Goal: Task Accomplishment & Management: Manage account settings

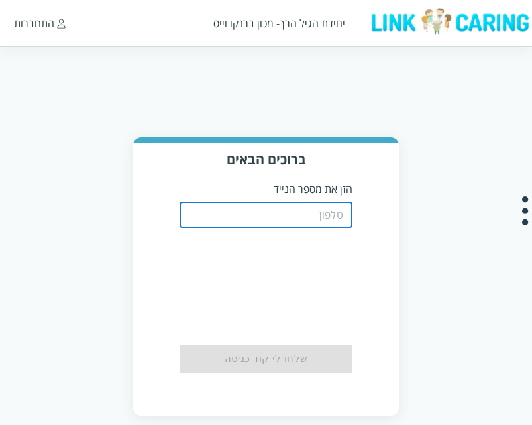
click at [245, 217] on input "tel" at bounding box center [266, 214] width 172 height 26
type input "0544499999"
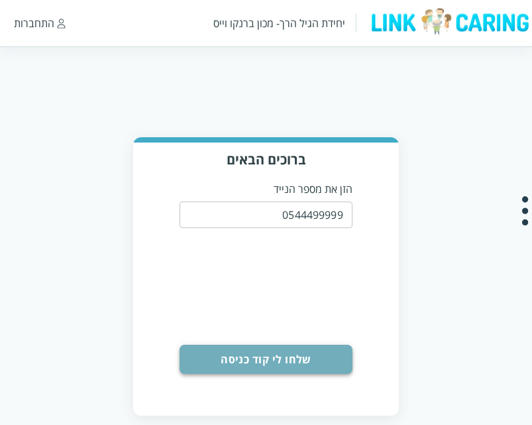
click at [275, 365] on button "שלחו לי קוד כניסה" at bounding box center [266, 358] width 172 height 29
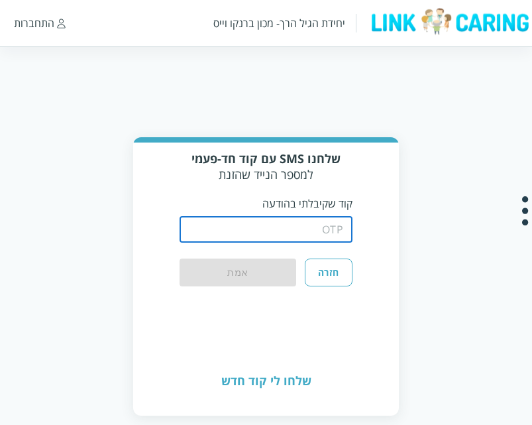
click at [296, 228] on input "string" at bounding box center [266, 229] width 172 height 26
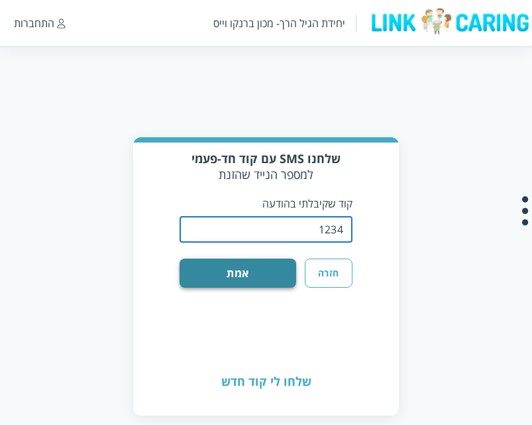
type input "1234"
click at [249, 264] on button "אמת" at bounding box center [238, 272] width 117 height 29
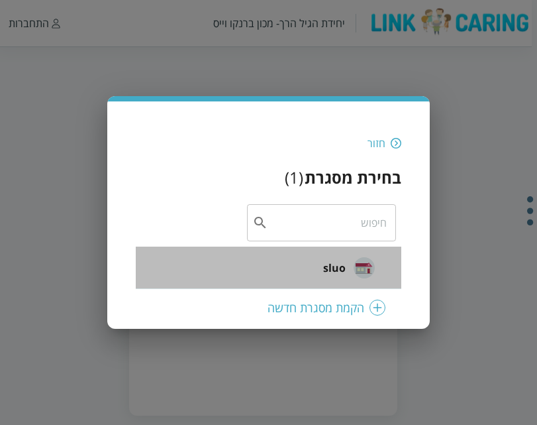
click at [331, 264] on span "sluo" at bounding box center [334, 268] width 23 height 16
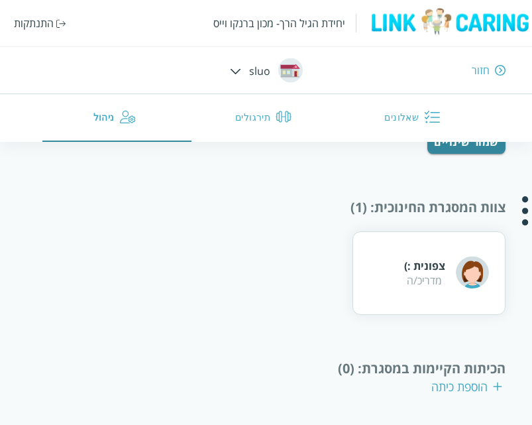
scroll to position [187, 0]
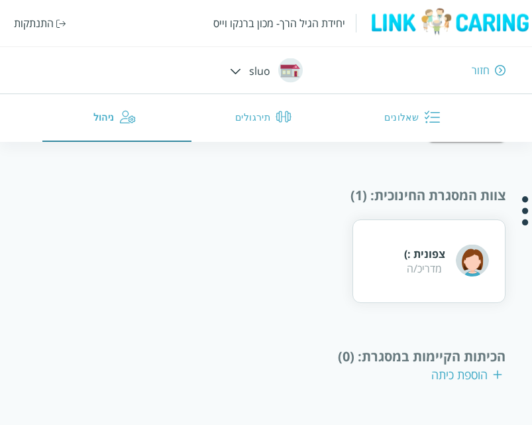
click at [480, 374] on div "הוספת כיתה" at bounding box center [466, 374] width 71 height 16
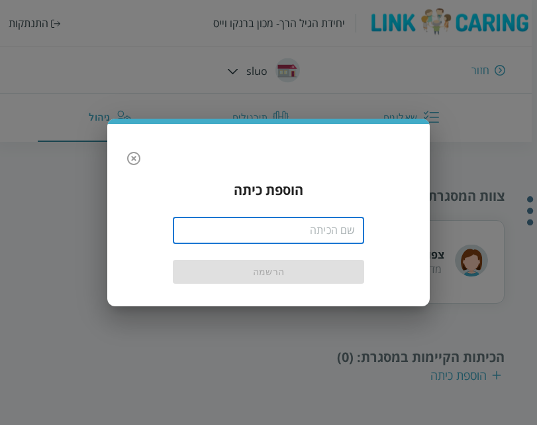
click at [298, 238] on input "text" at bounding box center [269, 230] width 192 height 26
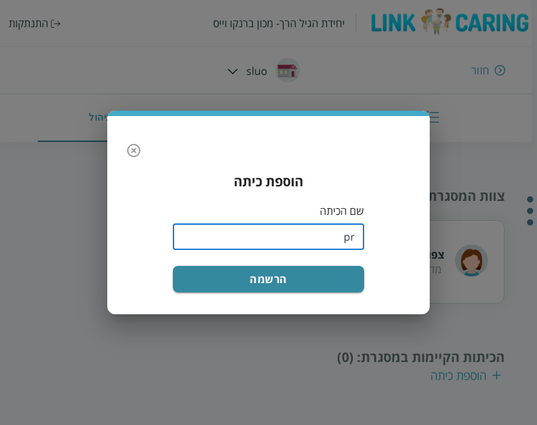
type input "p"
type input "פעוטות"
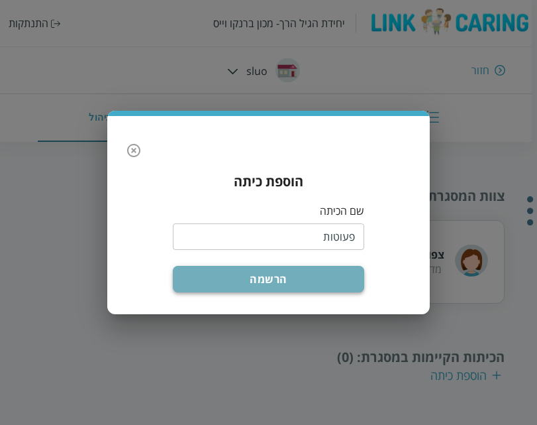
click at [292, 288] on button "הרשמה" at bounding box center [269, 279] width 192 height 26
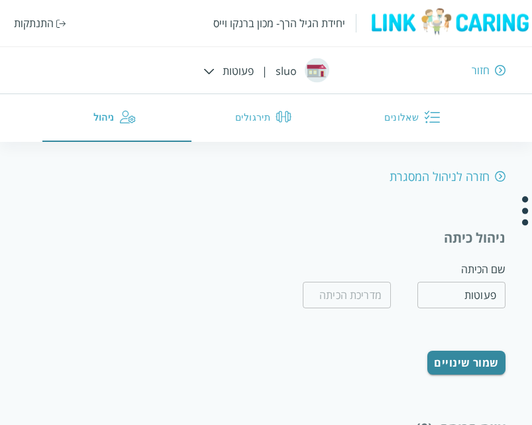
click at [466, 174] on div "חזרה לניהול המסגרת" at bounding box center [447, 176] width 116 height 16
type input "sluo"
type input "kjh jkjh"
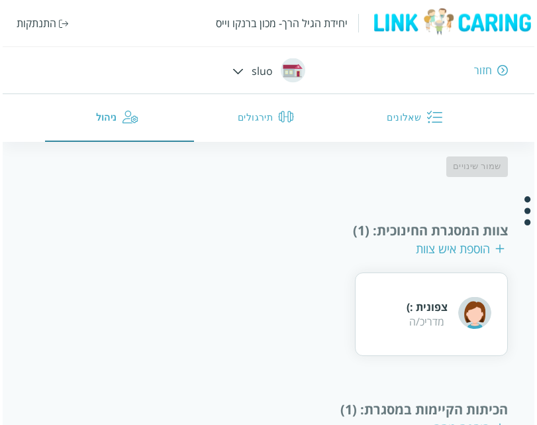
scroll to position [285, 0]
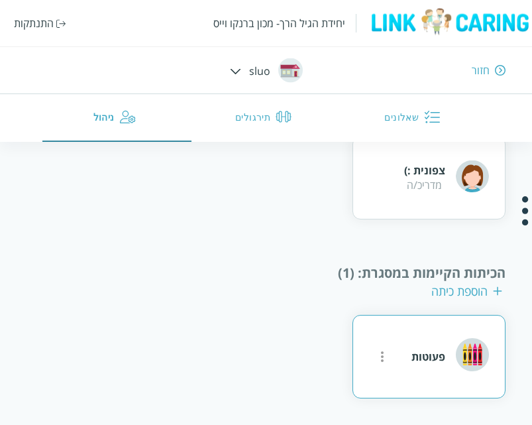
click at [434, 355] on div "פעוטות" at bounding box center [428, 356] width 34 height 15
click at [383, 356] on icon "more" at bounding box center [382, 356] width 3 height 11
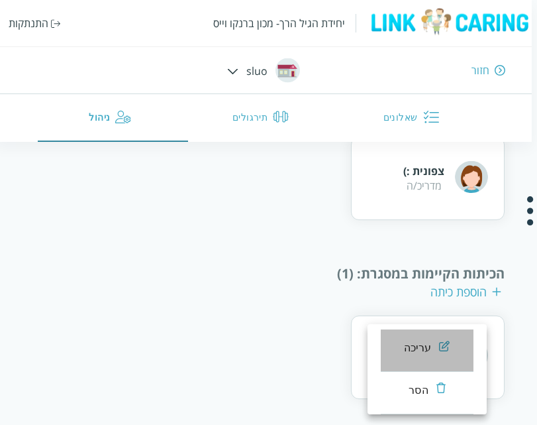
click at [442, 336] on li "עריכה" at bounding box center [427, 350] width 93 height 42
type input "פעוטות"
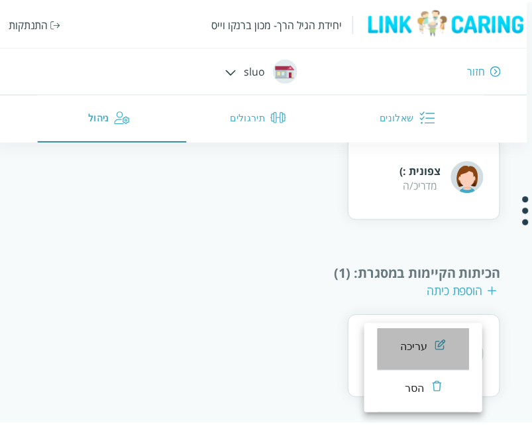
scroll to position [250, 0]
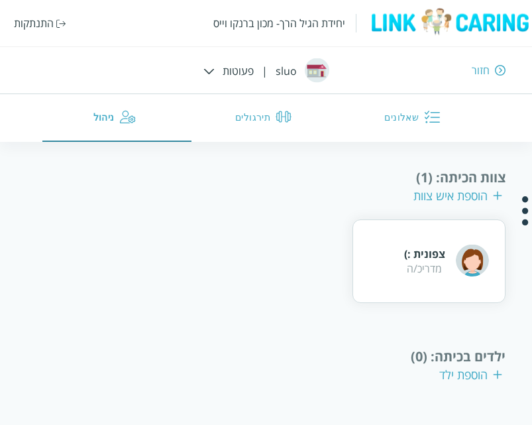
click at [451, 378] on div "הוספת ילד" at bounding box center [470, 374] width 63 height 16
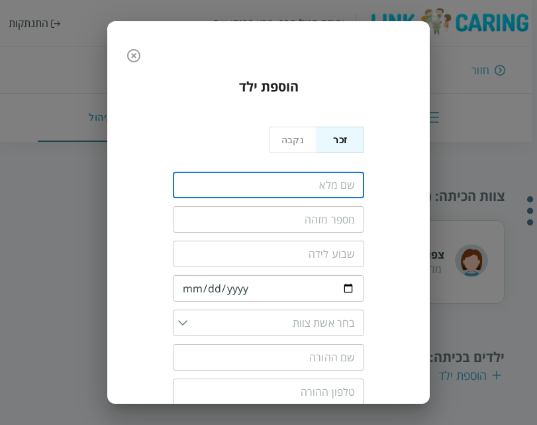
click at [303, 182] on input "fullName" at bounding box center [269, 185] width 192 height 26
click at [138, 50] on icon "button" at bounding box center [133, 55] width 13 height 13
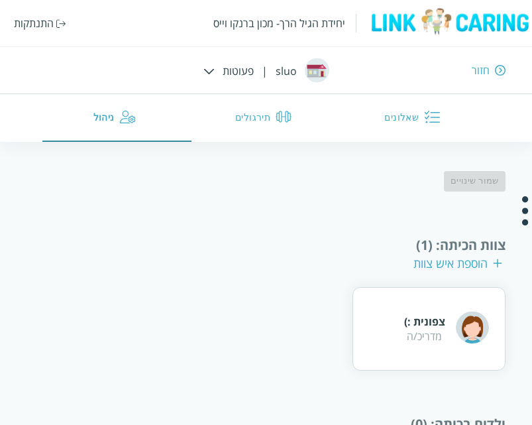
scroll to position [183, 0]
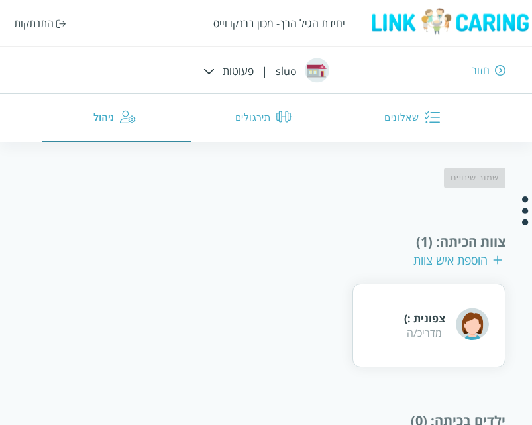
click at [473, 262] on div "הוספת איש צוות" at bounding box center [457, 260] width 89 height 16
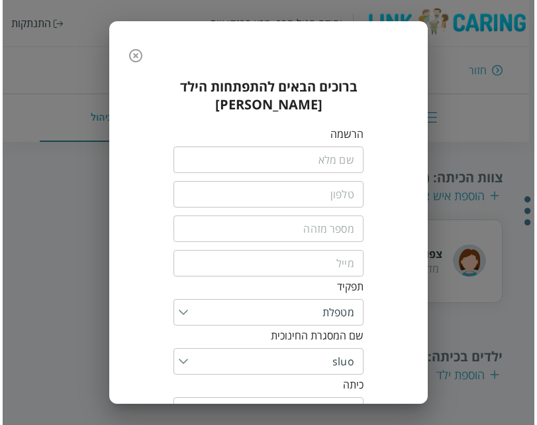
scroll to position [123, 0]
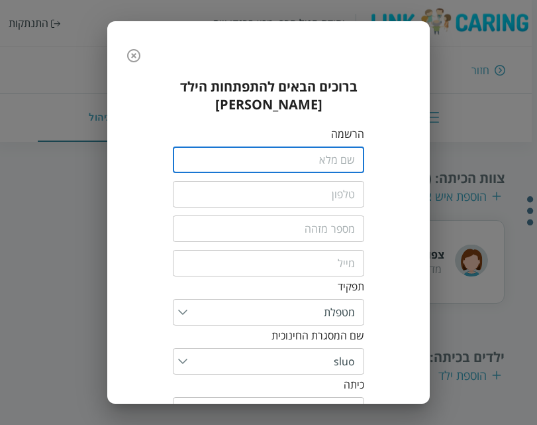
click at [352, 146] on input "fullName" at bounding box center [269, 159] width 192 height 26
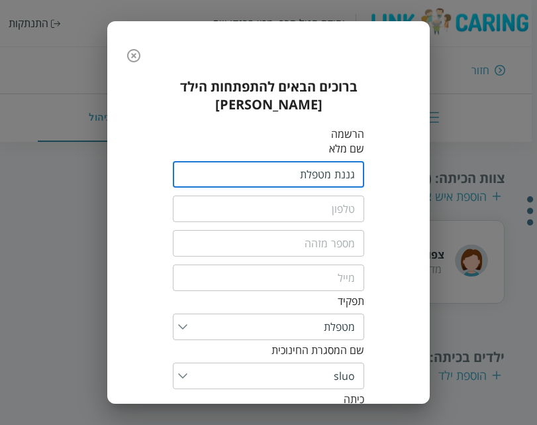
type input "גננת מטפלת"
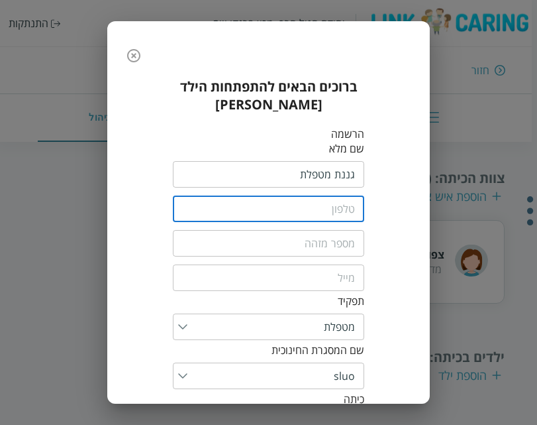
click at [333, 195] on input "tel" at bounding box center [269, 208] width 192 height 26
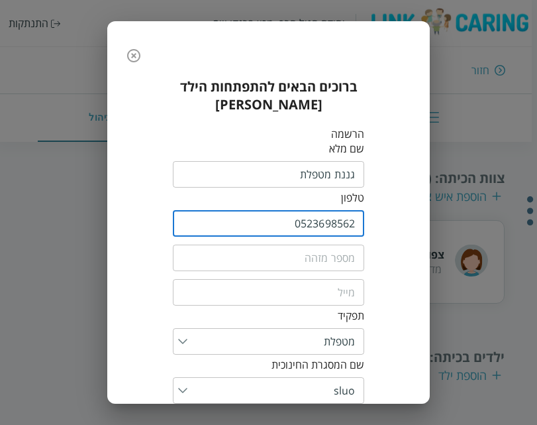
type input "0523698562"
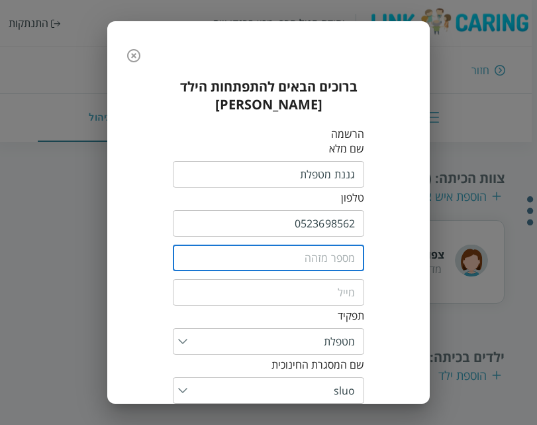
click at [307, 249] on input "text" at bounding box center [269, 257] width 192 height 26
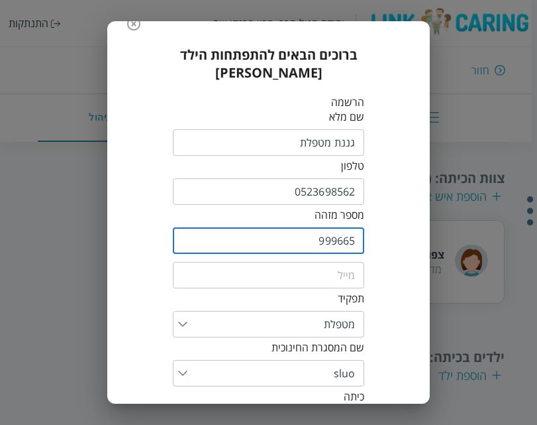
scroll to position [32, 0]
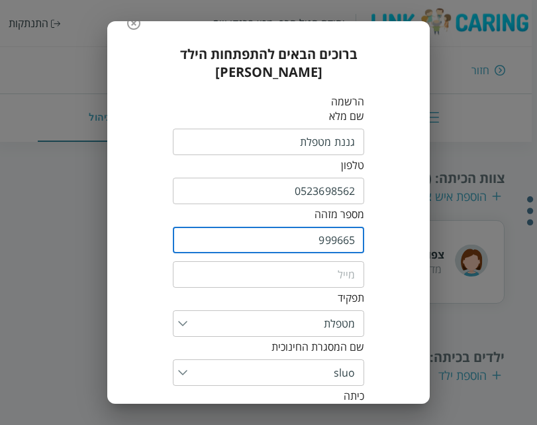
type input "999665"
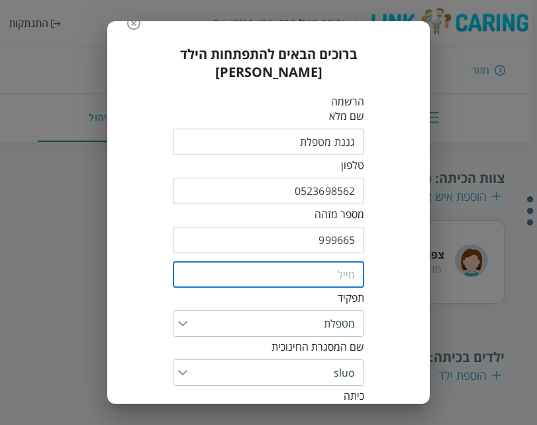
click at [320, 261] on input "email" at bounding box center [269, 274] width 192 height 26
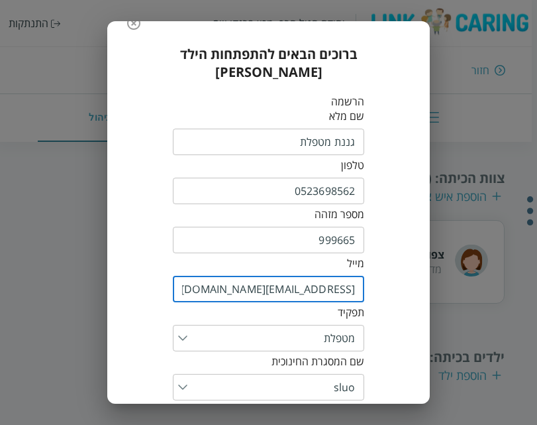
click at [342, 276] on input "45612@yopmail.com" at bounding box center [269, 289] width 192 height 26
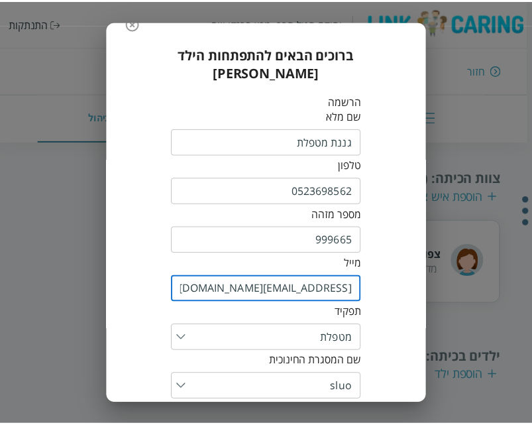
scroll to position [125, 0]
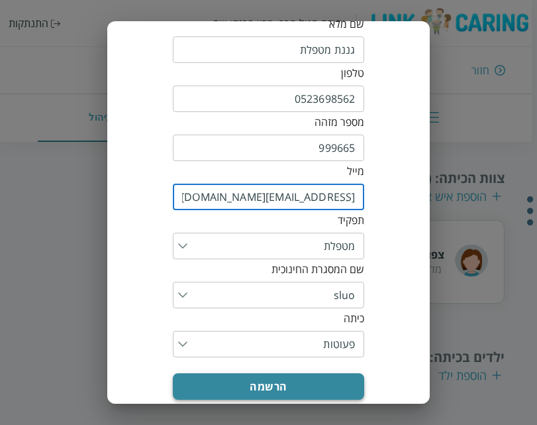
type input "45689612@yopmail.com"
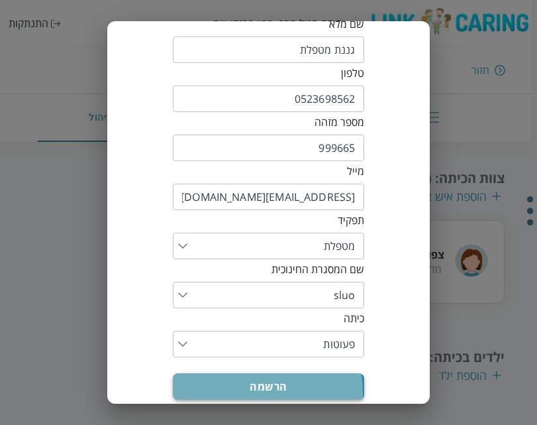
click at [264, 374] on button "הרשמה" at bounding box center [269, 386] width 192 height 26
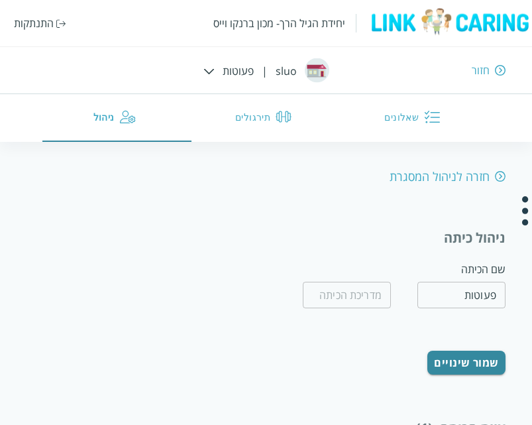
scroll to position [250, 0]
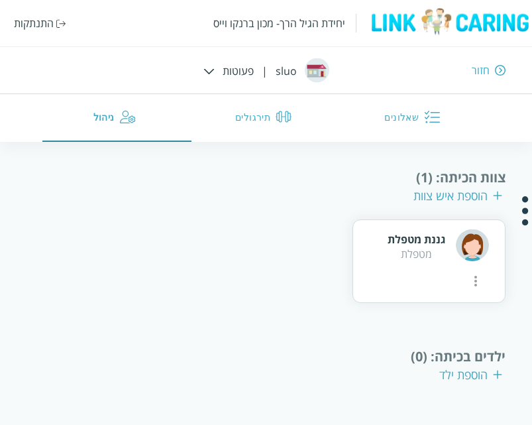
scroll to position [250, 0]
click at [455, 378] on div "הוספת ילד" at bounding box center [470, 375] width 63 height 16
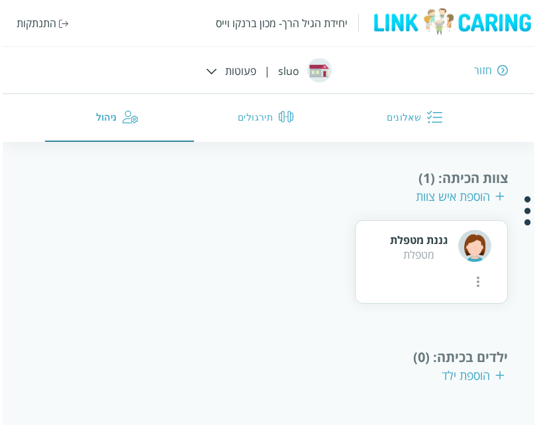
scroll to position [44, 0]
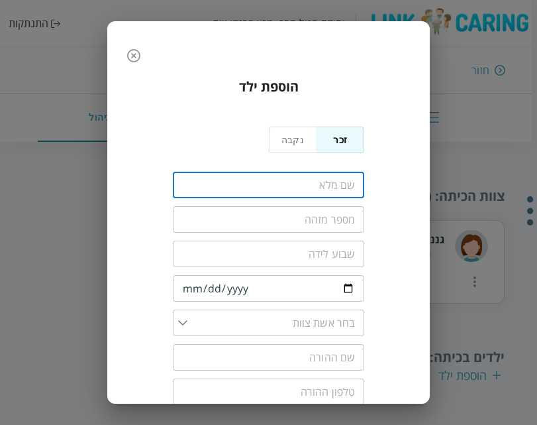
click at [313, 197] on input "fullName" at bounding box center [269, 185] width 192 height 26
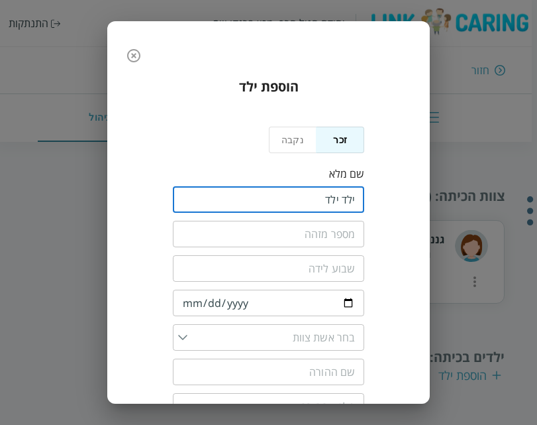
type input "ילד ילד"
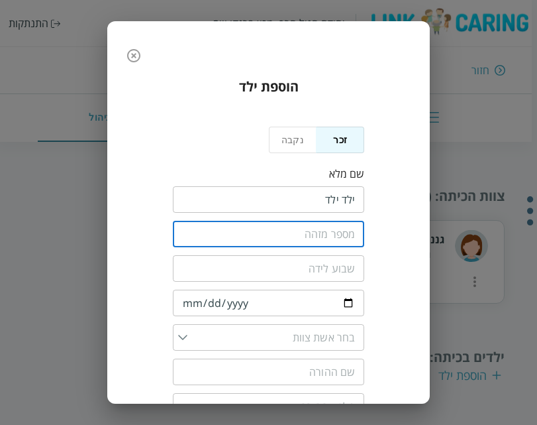
click at [318, 236] on input "text" at bounding box center [269, 234] width 192 height 26
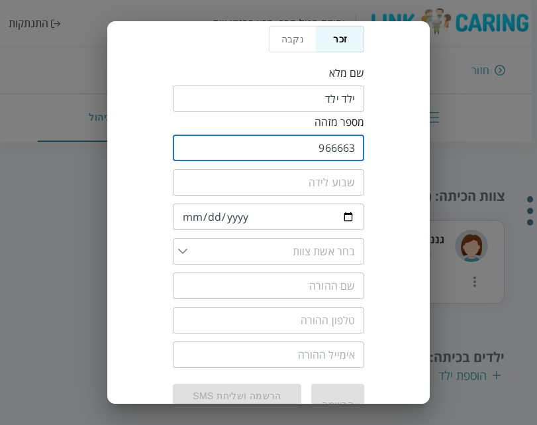
scroll to position [101, 0]
type input "966663"
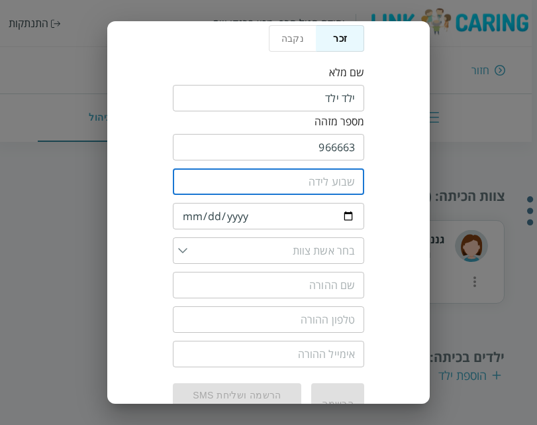
click at [328, 188] on input "number" at bounding box center [269, 181] width 192 height 26
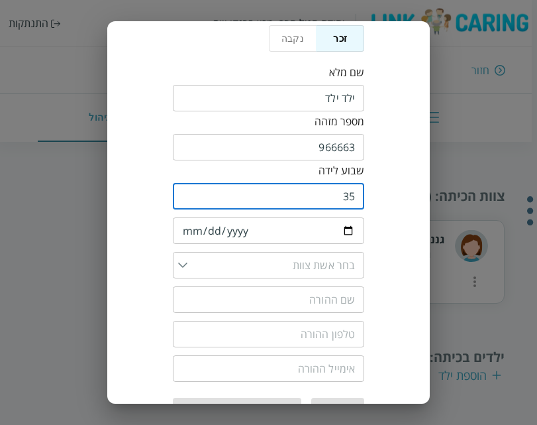
scroll to position [130, 0]
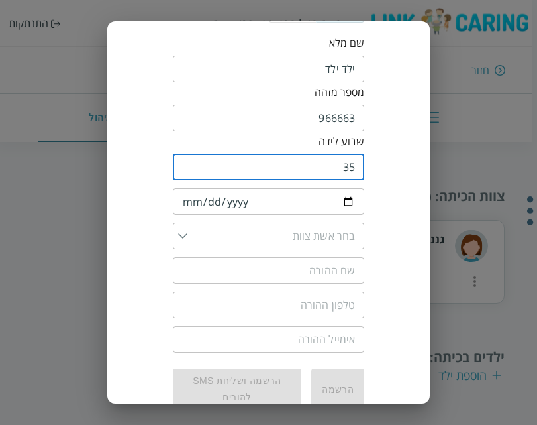
type input "35"
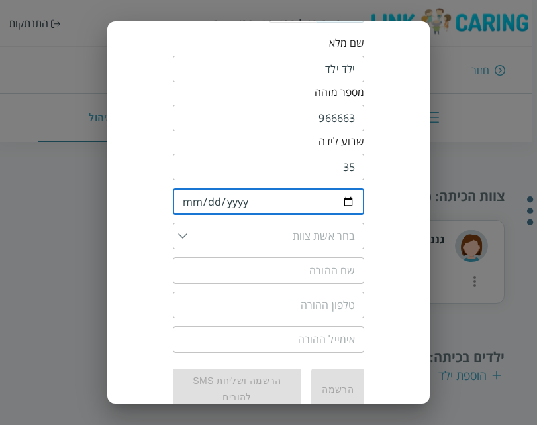
click at [295, 203] on input "date" at bounding box center [269, 201] width 192 height 26
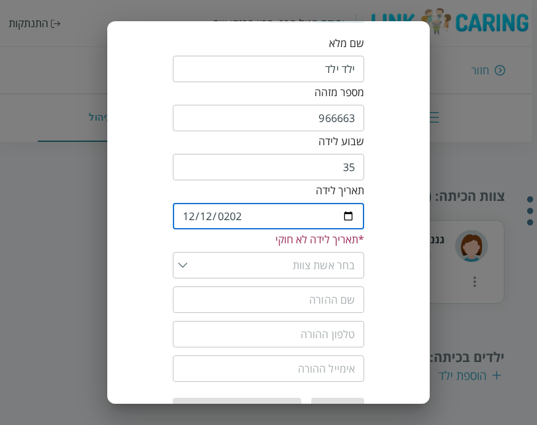
type input "[DATE]"
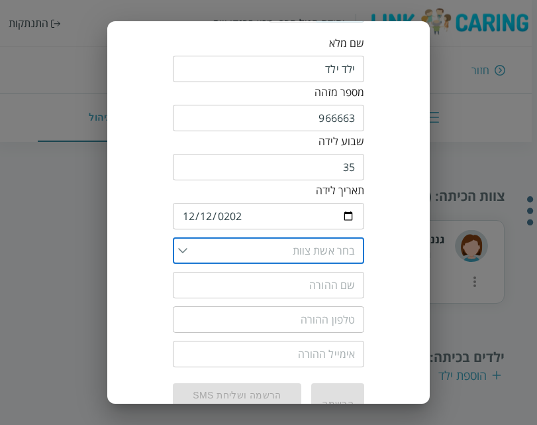
click at [301, 241] on input "list" at bounding box center [271, 250] width 168 height 26
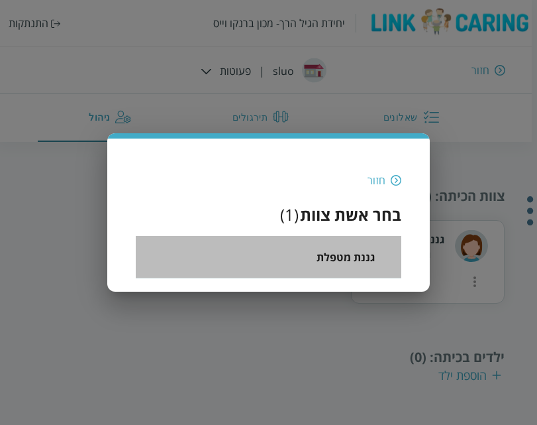
click at [339, 250] on span "גננת מטפלת" at bounding box center [346, 257] width 59 height 16
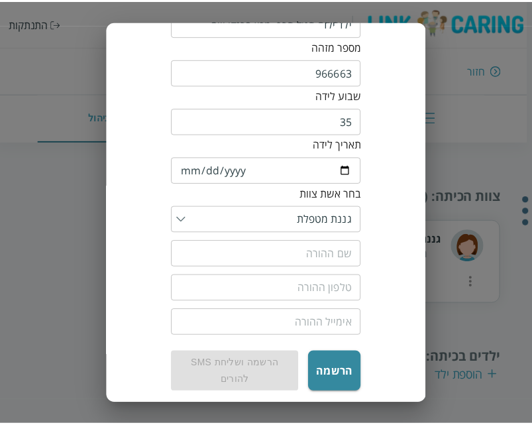
scroll to position [178, 0]
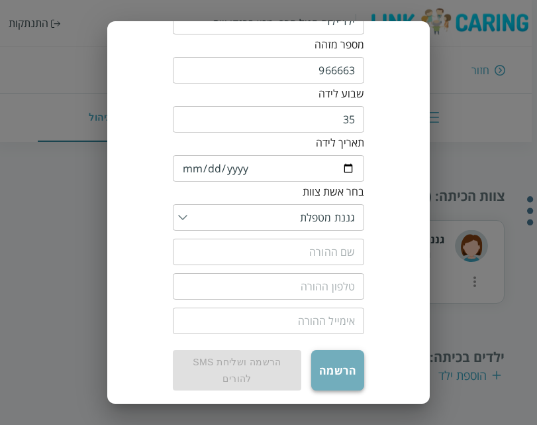
click at [352, 367] on button "הרשמה" at bounding box center [337, 370] width 53 height 40
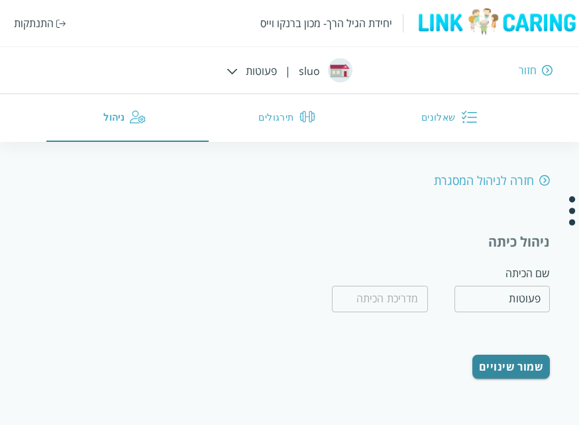
click at [430, 127] on button "שאלונים" at bounding box center [451, 118] width 162 height 48
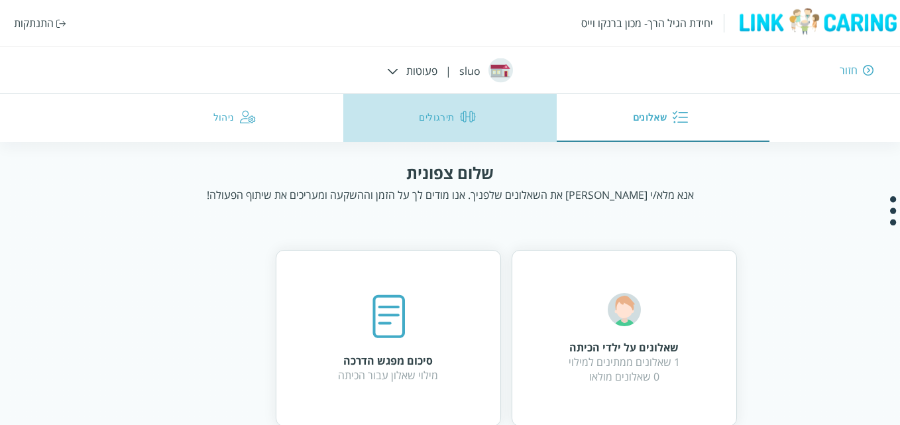
click at [423, 127] on button "תירגולים" at bounding box center [449, 118] width 213 height 48
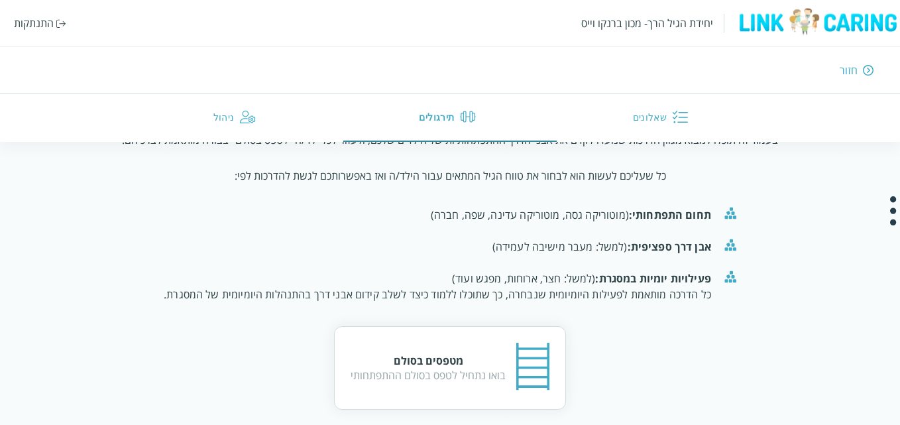
scroll to position [145, 0]
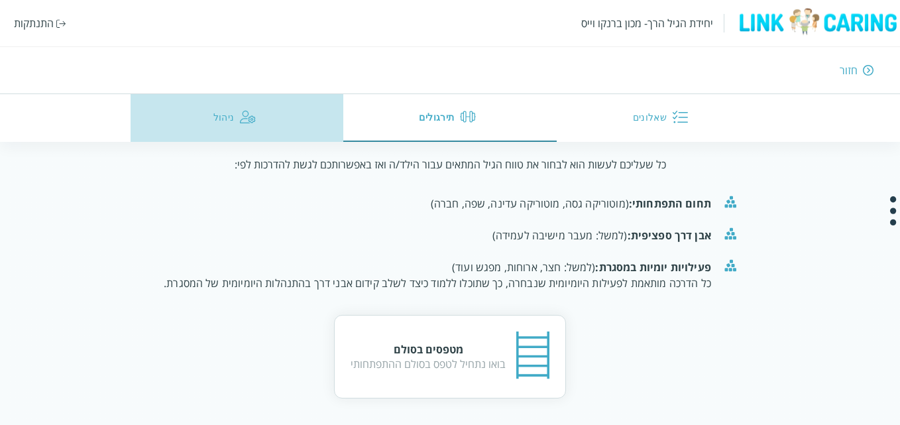
click at [242, 129] on button "ניהול" at bounding box center [236, 118] width 213 height 48
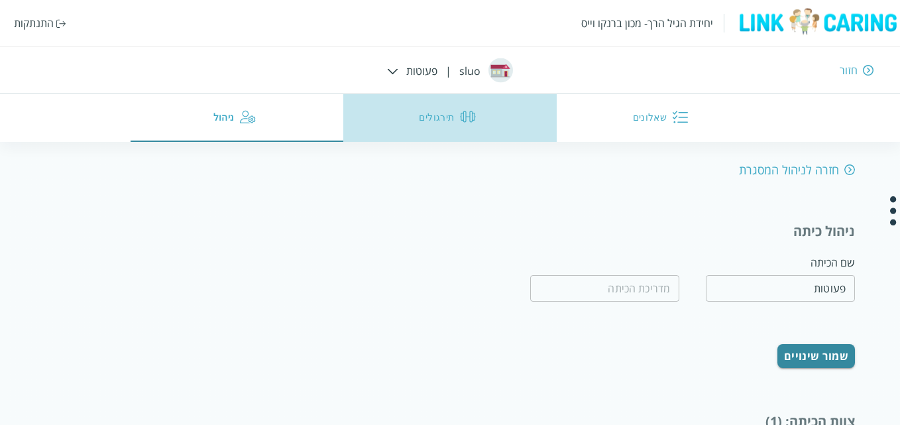
click at [452, 109] on button "תירגולים" at bounding box center [449, 118] width 213 height 48
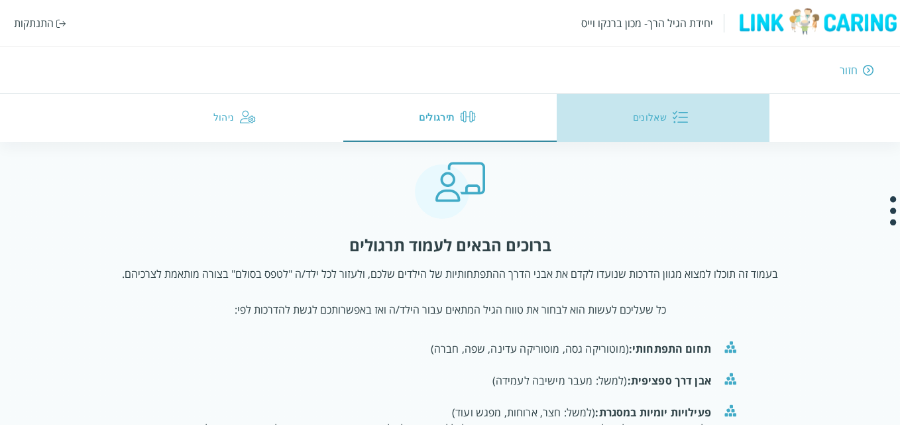
click at [531, 107] on button "שאלונים" at bounding box center [662, 118] width 213 height 48
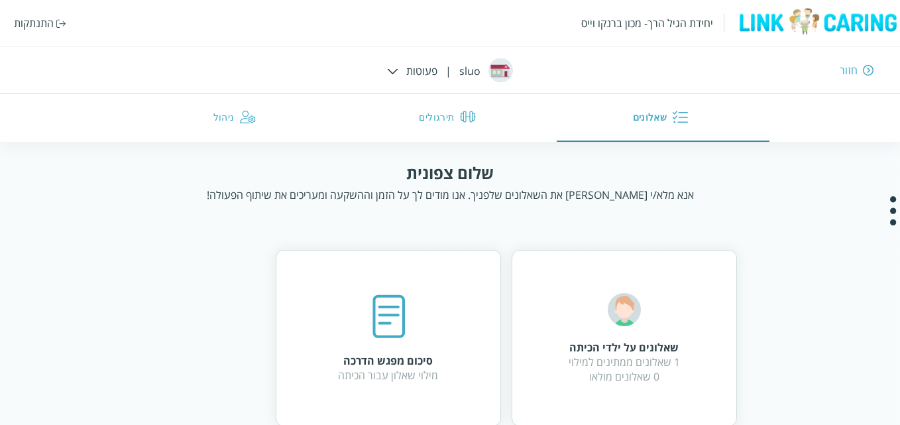
click at [531, 191] on div "אנא מלא/י [PERSON_NAME] את השאלונים שלפניך. אנו מודים לך על הזמן וההשקעה ומעריכ…" at bounding box center [450, 194] width 487 height 15
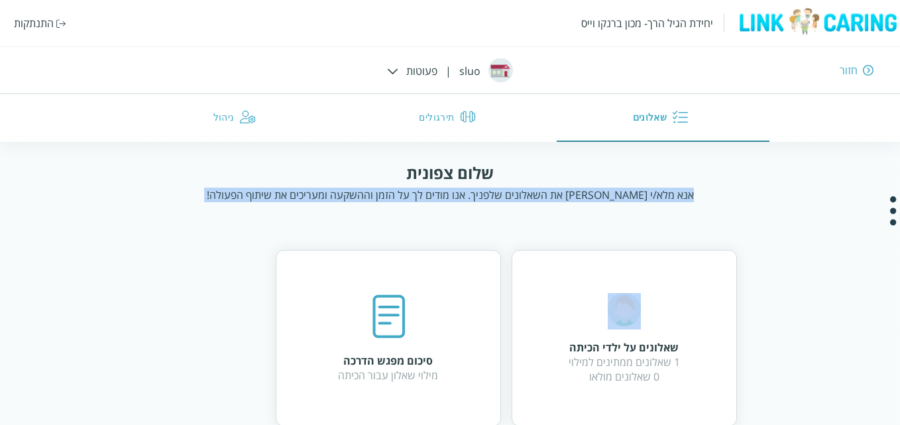
click at [531, 191] on div "אנא מלא/י [PERSON_NAME] את השאלונים שלפניך. אנו מודים לך על הזמן וההשקעה ומעריכ…" at bounding box center [450, 194] width 487 height 15
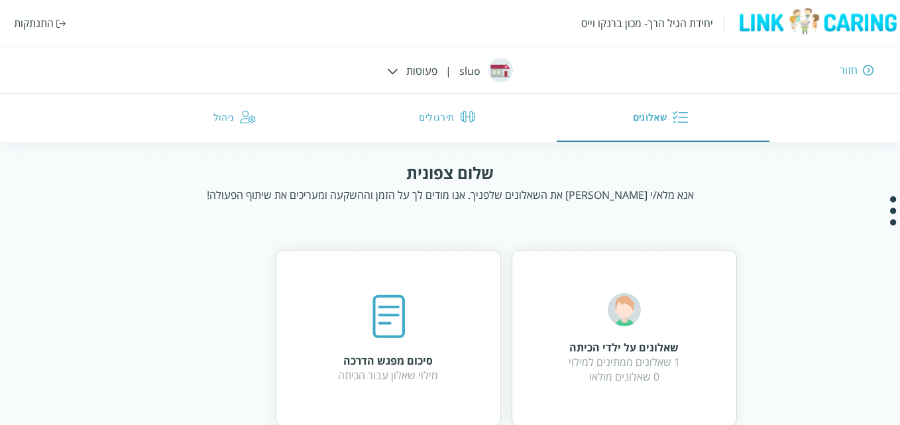
click at [488, 238] on div "שאלונים על ילדי הכיתה 1 שאלונים ממתינים למילוי 0 שאלונים מולאו סיכום מפגש הדרכה…" at bounding box center [450, 417] width 574 height 389
click at [495, 191] on div "אנא מלא/י [PERSON_NAME] את השאלונים שלפניך. אנו מודים לך על הזמן וההשקעה ומעריכ…" at bounding box center [450, 194] width 487 height 15
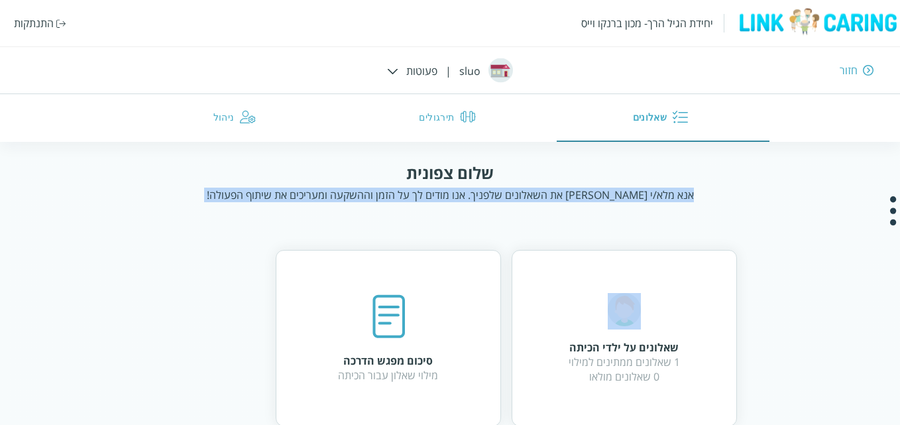
click at [495, 191] on div "אנא מלא/י [PERSON_NAME] את השאלונים שלפניך. אנו מודים לך על הזמן וההשקעה ומעריכ…" at bounding box center [450, 194] width 487 height 15
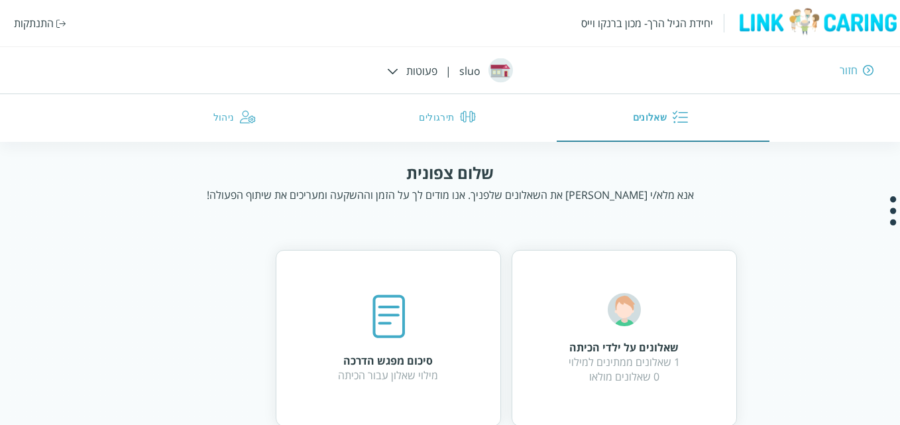
click at [410, 217] on div "שלום צפונית אנא מלא/י [PERSON_NAME] את השאלונים שלפניך. אנו מודים לך על הזמן וה…" at bounding box center [450, 387] width 764 height 451
click at [414, 184] on div "שלום צפונית אנא מלא/י [PERSON_NAME] את השאלונים שלפניך. אנו מודים לך על הזמן וה…" at bounding box center [450, 182] width 688 height 40
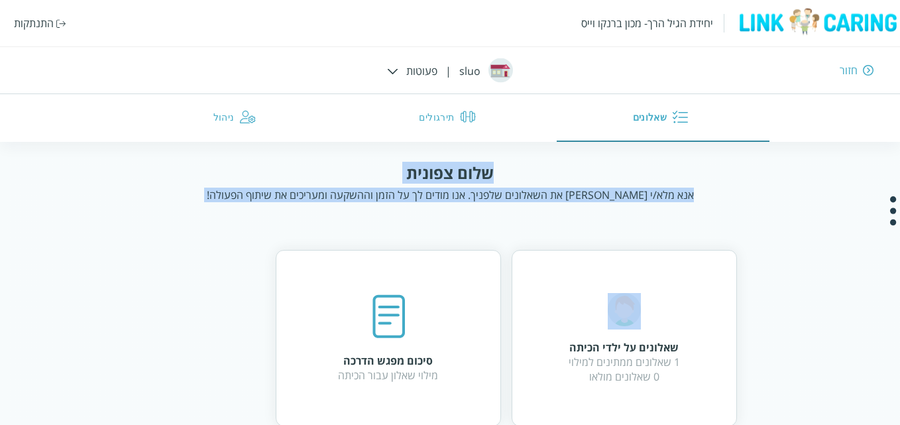
drag, startPoint x: 414, startPoint y: 184, endPoint x: 403, endPoint y: 201, distance: 20.6
click at [403, 201] on div "שלום צפונית אנא מלא/י [PERSON_NAME] את השאלונים שלפניך. אנו מודים לך על הזמן וה…" at bounding box center [450, 182] width 688 height 40
click at [403, 201] on div "אנא מלא/י [PERSON_NAME] את השאלונים שלפניך. אנו מודים לך על הזמן וההשקעה ומעריכ…" at bounding box center [450, 194] width 487 height 15
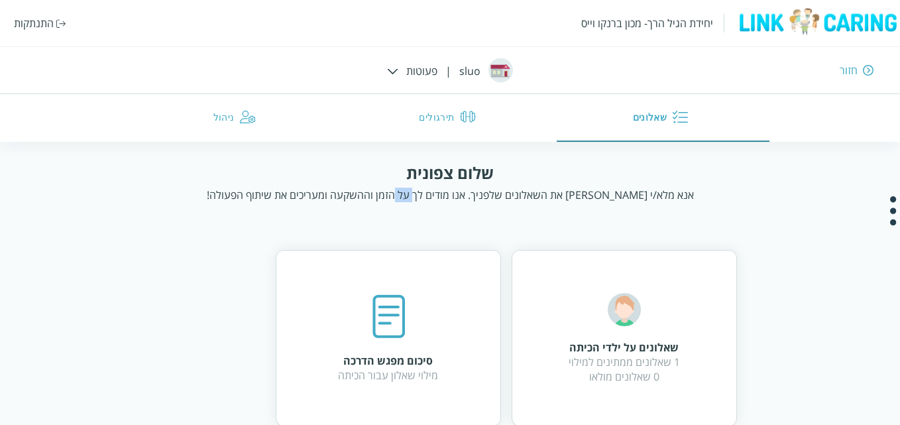
click at [403, 201] on div "אנא מלא/י [PERSON_NAME] את השאלונים שלפניך. אנו מודים לך על הזמן וההשקעה ומעריכ…" at bounding box center [450, 194] width 487 height 15
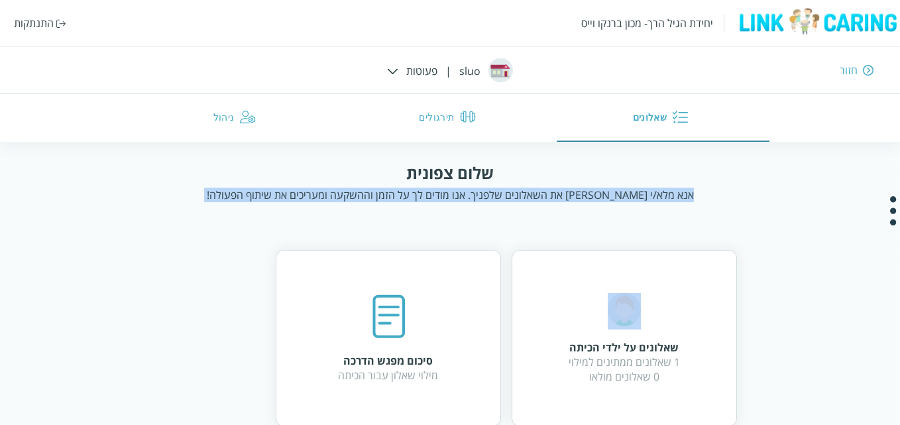
click at [403, 201] on div "אנא מלא/י [PERSON_NAME] את השאלונים שלפניך. אנו מודים לך על הזמן וההשקעה ומעריכ…" at bounding box center [450, 194] width 487 height 15
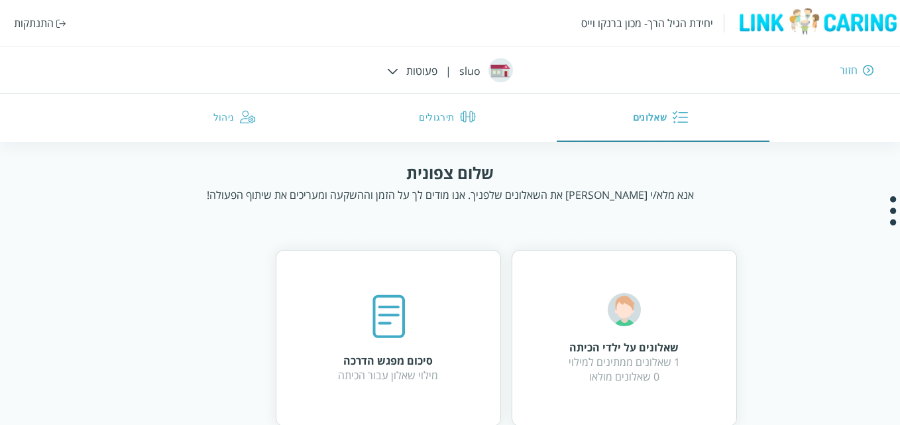
click at [384, 243] on div "שאלונים על ילדי הכיתה 1 שאלונים ממתינים למילוי 0 שאלונים מולאו סיכום מפגש הדרכה…" at bounding box center [450, 417] width 574 height 389
click at [434, 197] on div "אנא מלא/י [PERSON_NAME] את השאלונים שלפניך. אנו מודים לך על הזמן וההשקעה ומעריכ…" at bounding box center [450, 194] width 487 height 15
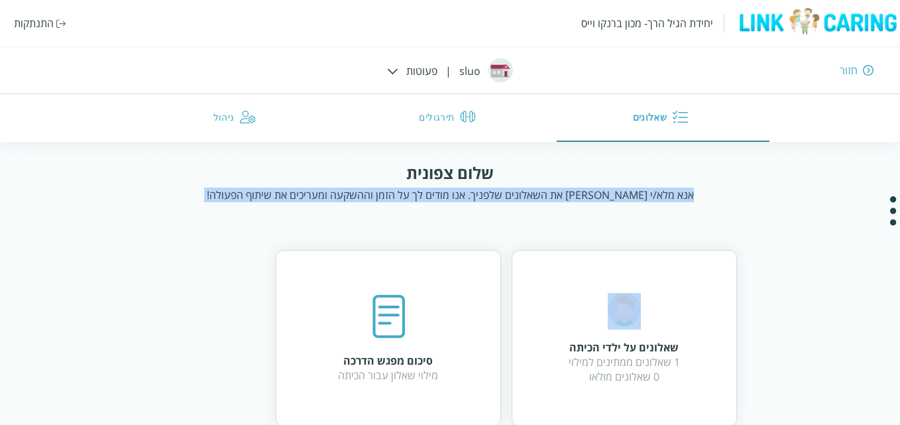
click at [434, 197] on div "אנא מלא/י [PERSON_NAME] את השאלונים שלפניך. אנו מודים לך על הזמן וההשקעה ומעריכ…" at bounding box center [450, 194] width 487 height 15
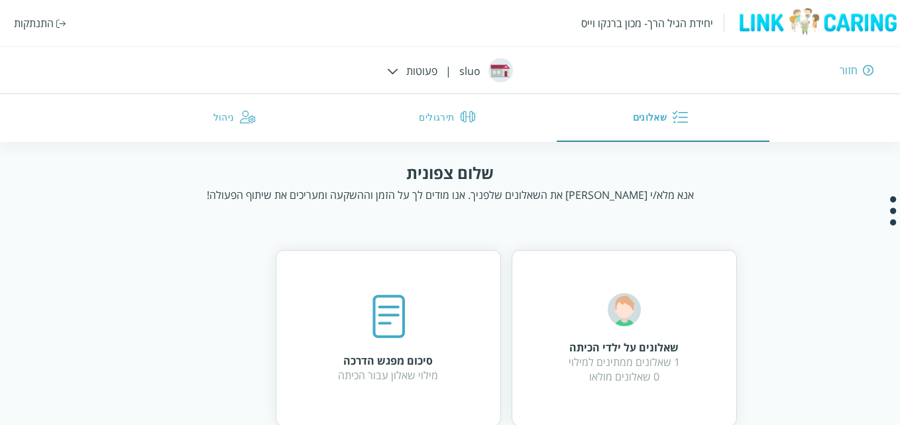
click at [405, 226] on div "שאלונים על ילדי הכיתה 1 שאלונים ממתינים למילוי 0 שאלונים מולאו סיכום מפגש הדרכה…" at bounding box center [450, 417] width 574 height 389
click at [421, 168] on div "שלום צפונית" at bounding box center [449, 173] width 87 height 22
click at [433, 187] on div "אנא מלא/י [PERSON_NAME] את השאלונים שלפניך. אנו מודים לך על הזמן וההשקעה ומעריכ…" at bounding box center [450, 194] width 487 height 15
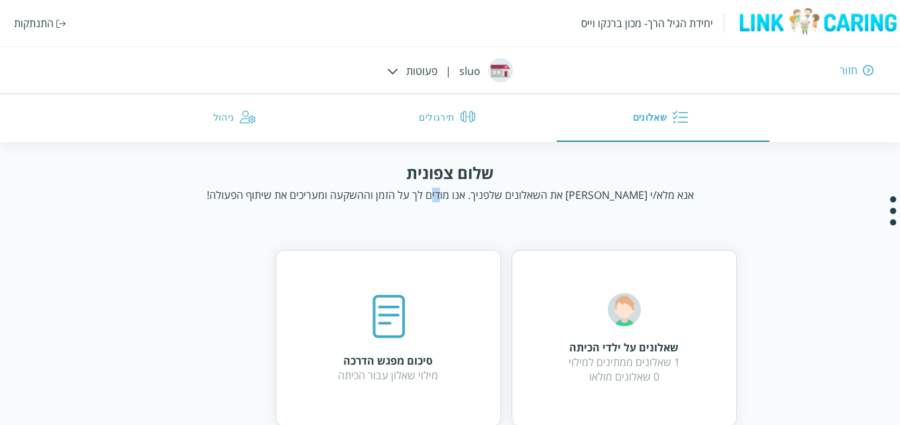
click at [433, 187] on div "אנא מלא/י [PERSON_NAME] את השאלונים שלפניך. אנו מודים לך על הזמן וההשקעה ומעריכ…" at bounding box center [450, 194] width 487 height 15
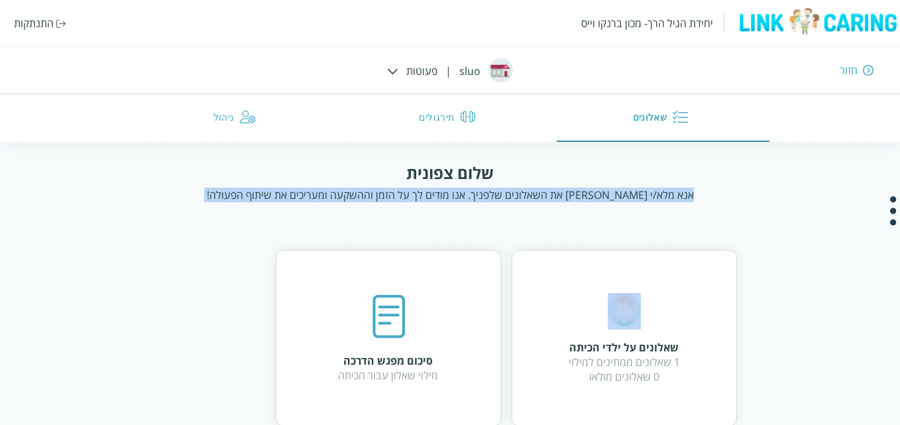
click at [433, 187] on div "אנא מלא/י [PERSON_NAME] את השאלונים שלפניך. אנו מודים לך על הזמן וההשקעה ומעריכ…" at bounding box center [450, 194] width 487 height 15
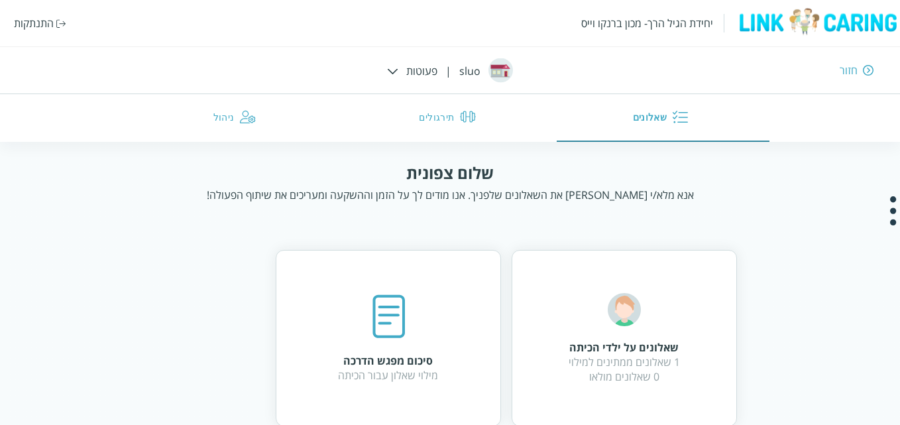
click at [369, 234] on div "שאלונים על ילדי הכיתה 1 שאלונים ממתינים למילוי 0 שאלונים מולאו סיכום מפגש הדרכה…" at bounding box center [450, 417] width 574 height 389
click at [452, 188] on div "אנא מלא/י [PERSON_NAME] את השאלונים שלפניך. אנו מודים לך על הזמן וההשקעה ומעריכ…" at bounding box center [450, 194] width 487 height 15
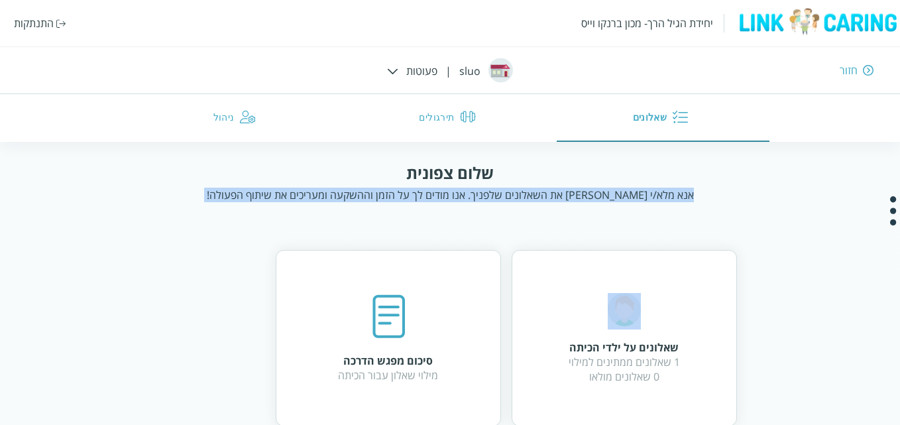
click at [452, 188] on div "אנא מלא/י [PERSON_NAME] את השאלונים שלפניך. אנו מודים לך על הזמן וההשקעה ומעריכ…" at bounding box center [450, 194] width 487 height 15
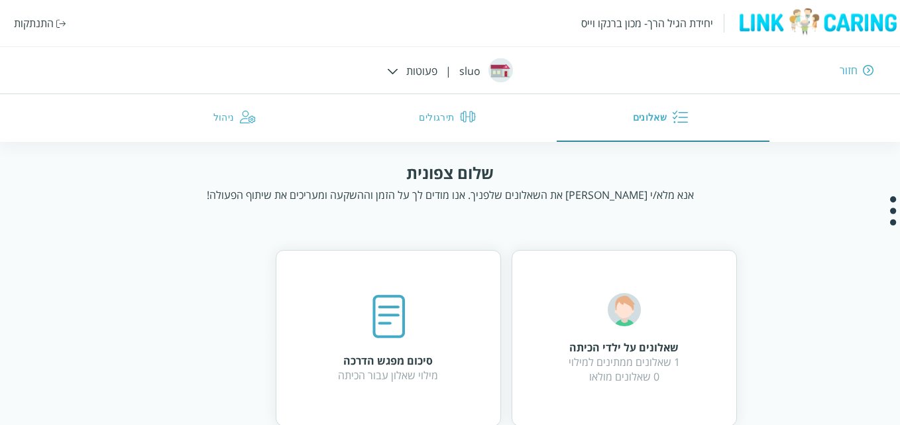
click at [454, 168] on div "שלום צפונית" at bounding box center [449, 173] width 87 height 22
click at [440, 176] on div "שלום צפונית" at bounding box center [449, 173] width 87 height 22
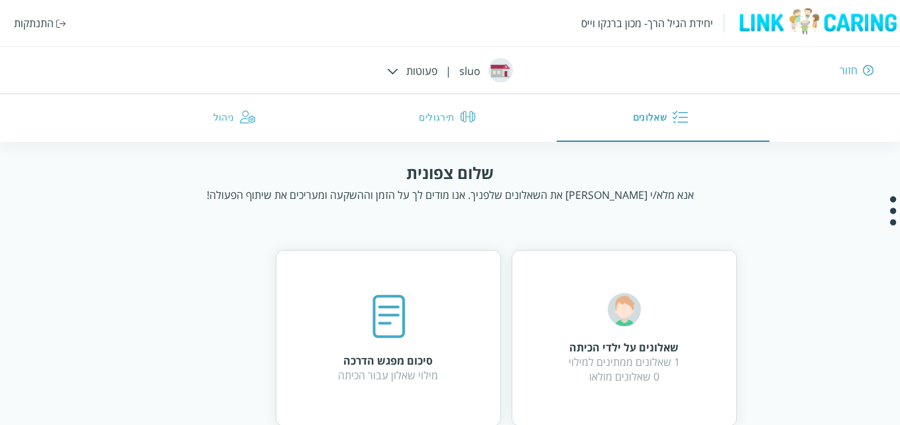
click at [431, 194] on div "אנא מלא/י [PERSON_NAME] את השאלונים שלפניך. אנו מודים לך על הזמן וההשקעה ומעריכ…" at bounding box center [450, 194] width 487 height 15
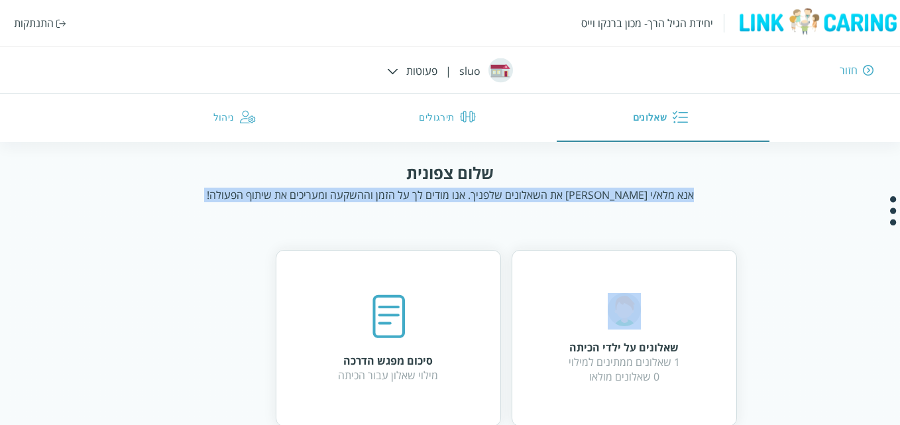
click at [431, 194] on div "אנא מלא/י [PERSON_NAME] את השאלונים שלפניך. אנו מודים לך על הזמן וההשקעה ומעריכ…" at bounding box center [450, 194] width 487 height 15
click at [419, 211] on div "שלום צפונית אנא מלא/י [PERSON_NAME] את השאלונים שלפניך. אנו מודים לך על הזמן וה…" at bounding box center [450, 387] width 764 height 451
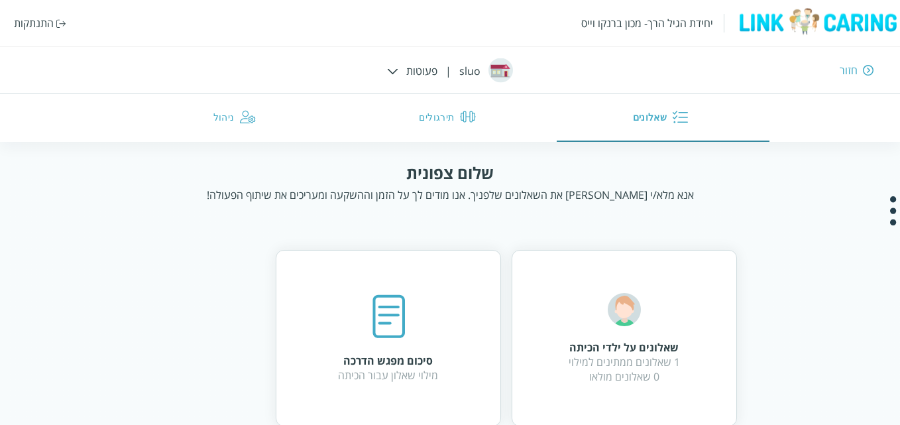
click at [425, 197] on div "אנא מלא/י [PERSON_NAME] את השאלונים שלפניך. אנו מודים לך על הזמן וההשקעה ומעריכ…" at bounding box center [450, 194] width 487 height 15
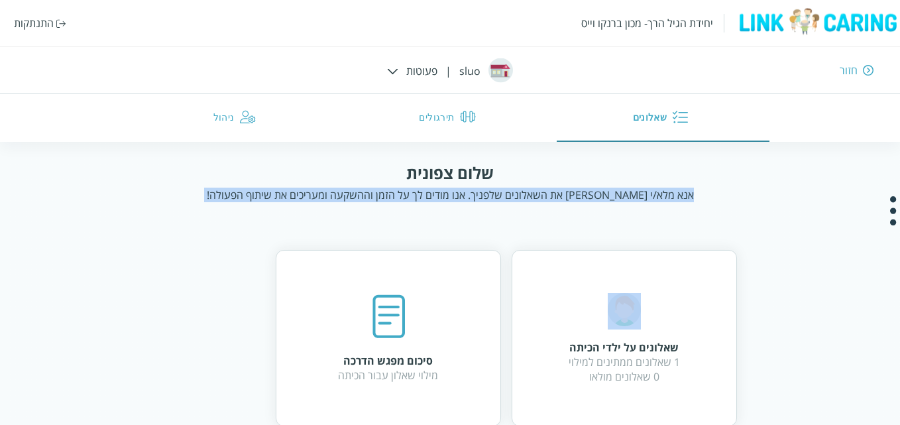
click at [425, 197] on div "אנא מלא/י [PERSON_NAME] את השאלונים שלפניך. אנו מודים לך על הזמן וההשקעה ומעריכ…" at bounding box center [450, 194] width 487 height 15
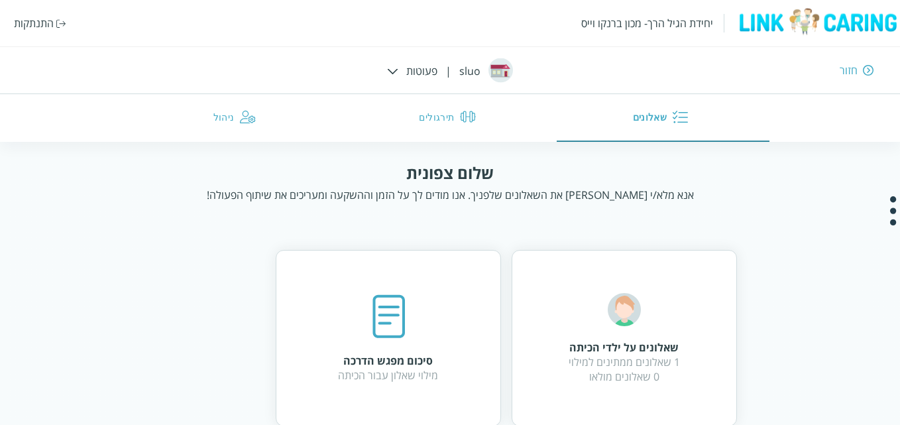
click at [438, 174] on div "שלום צפונית" at bounding box center [449, 173] width 87 height 22
click at [410, 191] on div "אנא מלא/י [PERSON_NAME] את השאלונים שלפניך. אנו מודים לך על הזמן וההשקעה ומעריכ…" at bounding box center [450, 194] width 487 height 15
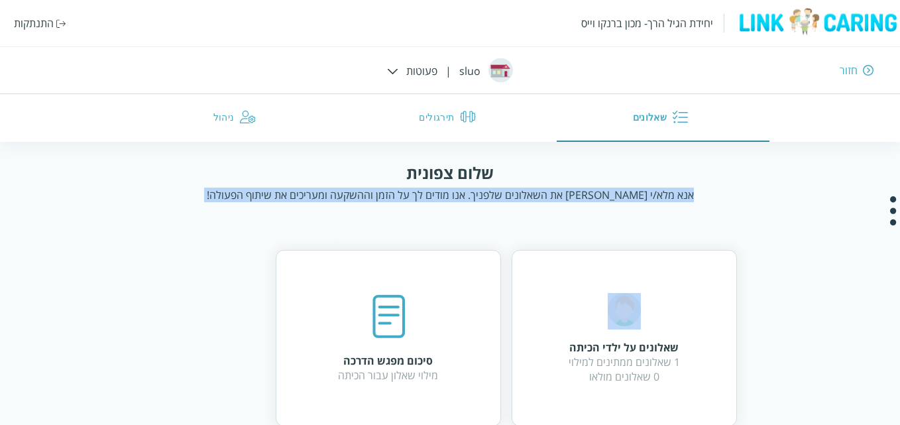
click at [410, 191] on div "אנא מלא/י [PERSON_NAME] את השאלונים שלפניך. אנו מודים לך על הזמן וההשקעה ומעריכ…" at bounding box center [450, 194] width 487 height 15
click at [393, 201] on div "אנא מלא/י [PERSON_NAME] את השאלונים שלפניך. אנו מודים לך על הזמן וההשקעה ומעריכ…" at bounding box center [450, 194] width 487 height 15
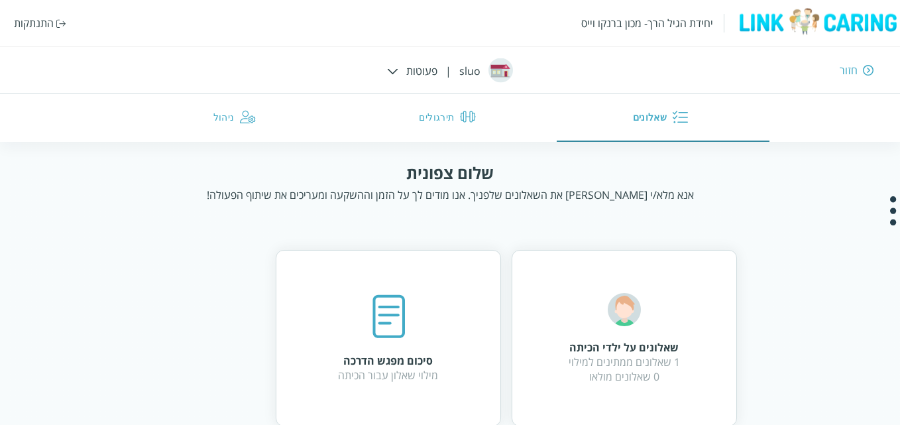
click at [307, 191] on div "אנא מלא/י [PERSON_NAME] את השאלונים שלפניך. אנו מודים לך על הזמן וההשקעה ומעריכ…" at bounding box center [450, 194] width 487 height 15
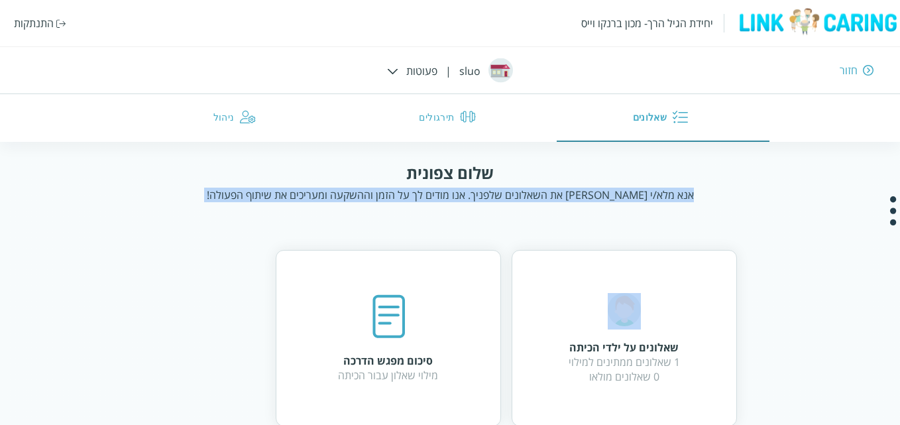
click at [307, 191] on div "אנא מלא/י [PERSON_NAME] את השאלונים שלפניך. אנו מודים לך על הזמן וההשקעה ומעריכ…" at bounding box center [450, 194] width 487 height 15
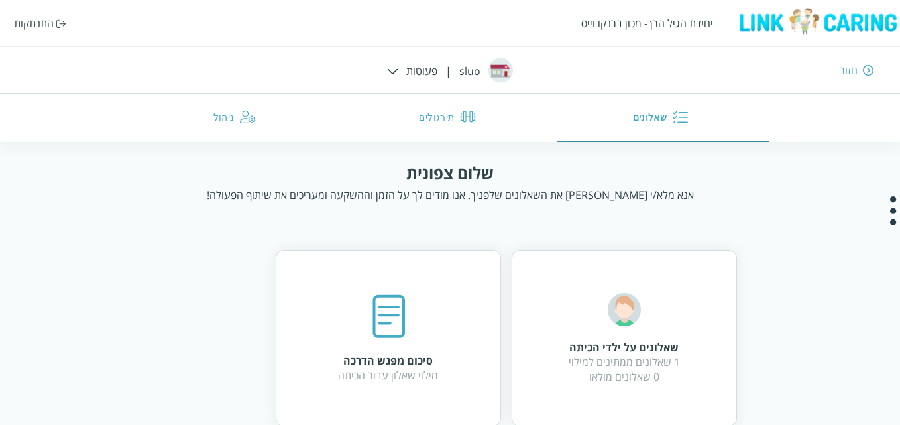
click at [289, 218] on div "שלום צפונית אנא מלא/י [PERSON_NAME] את השאלונים שלפניך. אנו מודים לך על הזמן וה…" at bounding box center [450, 387] width 764 height 451
click at [465, 164] on div "שלום צפונית" at bounding box center [449, 173] width 87 height 22
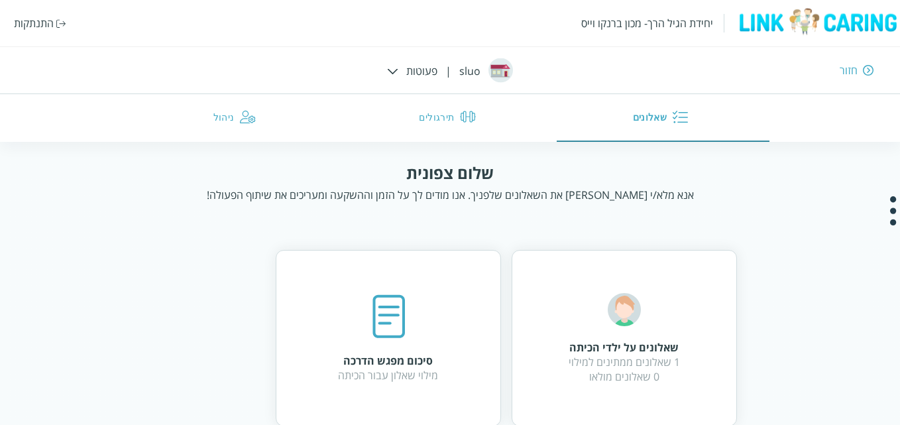
click at [397, 223] on div "שאלונים על ילדי הכיתה 1 שאלונים ממתינים למילוי 0 שאלונים מולאו סיכום מפגש הדרכה…" at bounding box center [450, 417] width 574 height 389
click at [401, 189] on div "אנא מלא/י [PERSON_NAME] את השאלונים שלפניך. אנו מודים לך על הזמן וההשקעה ומעריכ…" at bounding box center [450, 194] width 487 height 15
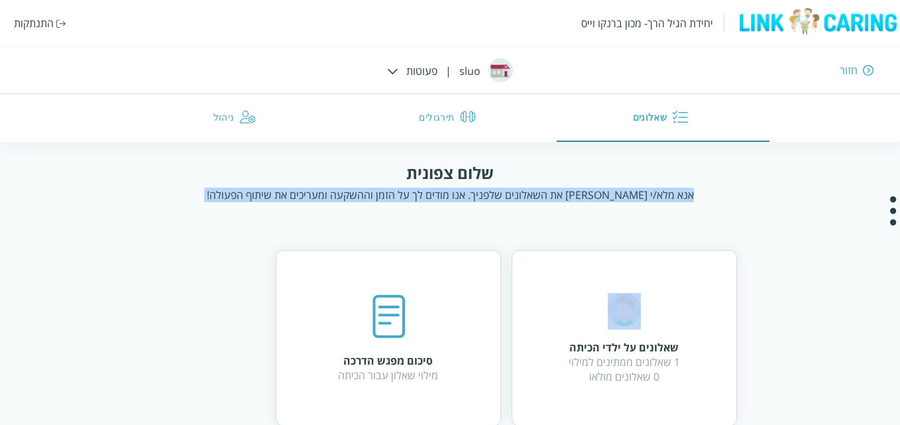
click at [401, 189] on div "אנא מלא/י [PERSON_NAME] את השאלונים שלפניך. אנו מודים לך על הזמן וההשקעה ומעריכ…" at bounding box center [450, 194] width 487 height 15
click at [276, 208] on div "שלום צפונית אנא מלא/י [PERSON_NAME] את השאלונים שלפניך. אנו מודים לך על הזמן וה…" at bounding box center [450, 387] width 764 height 451
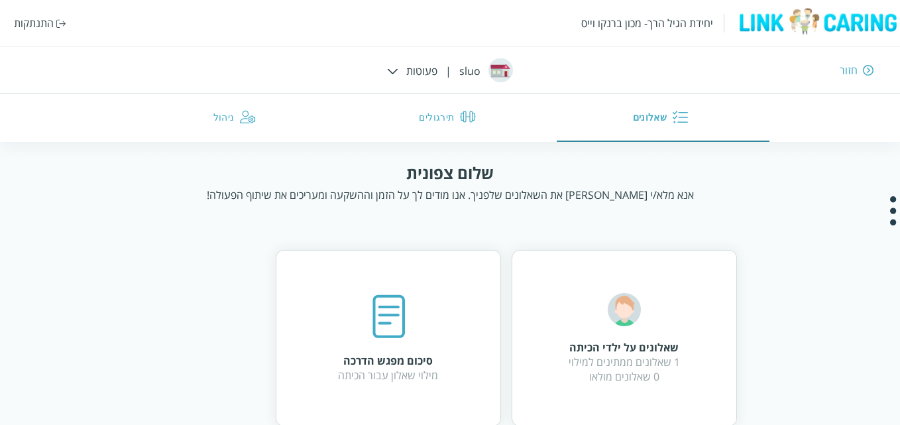
click at [304, 192] on div "אנא מלא/י [PERSON_NAME] את השאלונים שלפניך. אנו מודים לך על הזמן וההשקעה ומעריכ…" at bounding box center [450, 194] width 487 height 15
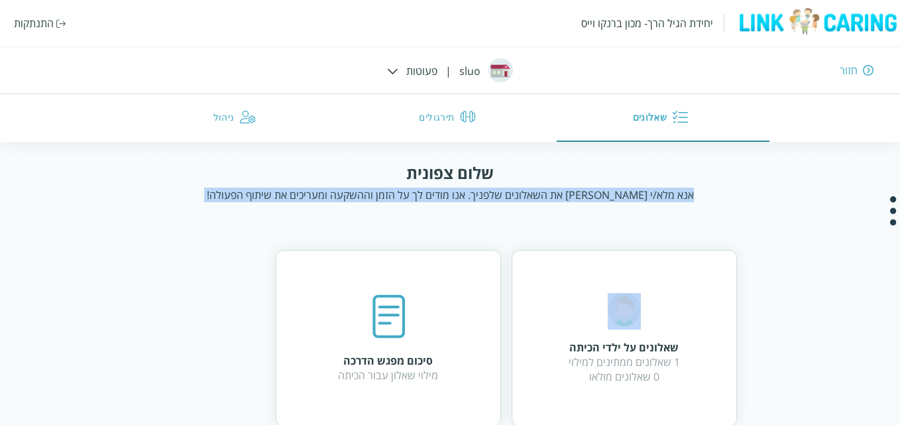
click at [304, 192] on div "אנא מלא/י [PERSON_NAME] את השאלונים שלפניך. אנו מודים לך על הזמן וההשקעה ומעריכ…" at bounding box center [450, 194] width 487 height 15
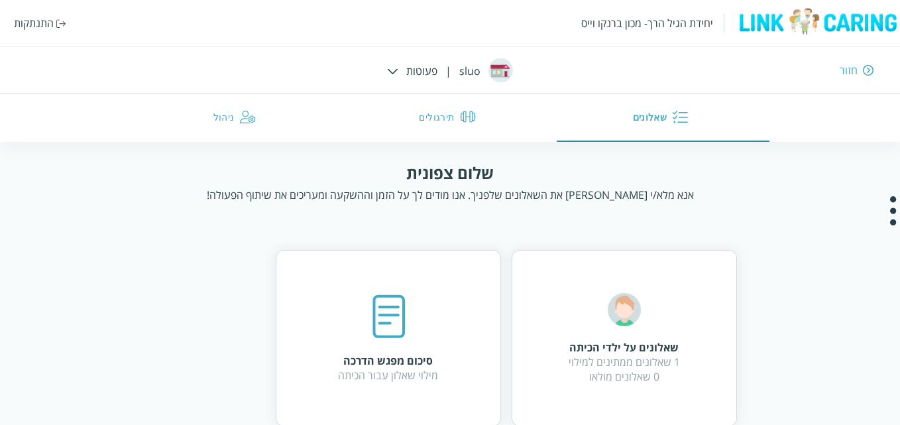
click at [484, 217] on div "שלום צפונית אנא מלא/י [PERSON_NAME] את השאלונים שלפניך. אנו מודים לך על הזמן וה…" at bounding box center [450, 387] width 764 height 451
drag, startPoint x: 673, startPoint y: 197, endPoint x: 499, endPoint y: 150, distance: 179.6
click at [499, 150] on html "יחידת הגיל הרך- מכון [PERSON_NAME] התנתקות חזור sluo | פעוטות שאלונים תירגולים …" at bounding box center [450, 319] width 900 height 639
click at [520, 162] on div "שלום צפונית אנא מלא/י [PERSON_NAME] את השאלונים שלפניך. אנו מודים לך על הזמן וה…" at bounding box center [450, 182] width 688 height 40
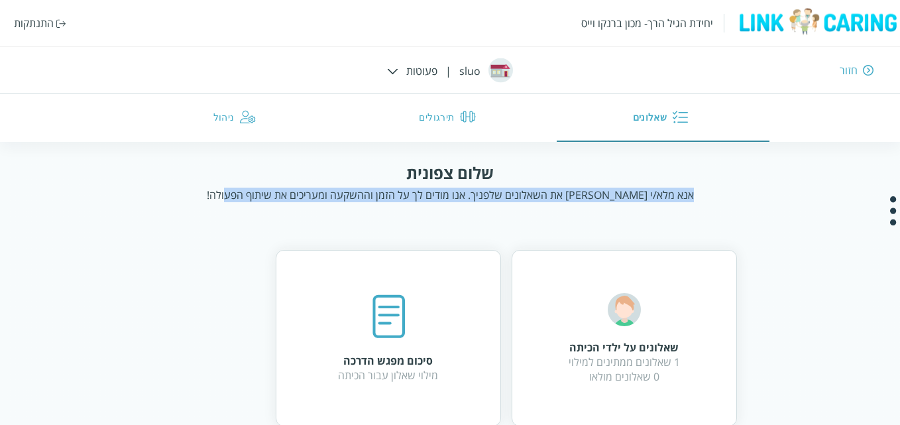
drag, startPoint x: 675, startPoint y: 193, endPoint x: 217, endPoint y: 185, distance: 458.5
click at [217, 185] on div "שלום צפונית אנא מלא/י [PERSON_NAME] את השאלונים שלפניך. אנו מודים לך על הזמן וה…" at bounding box center [450, 182] width 688 height 40
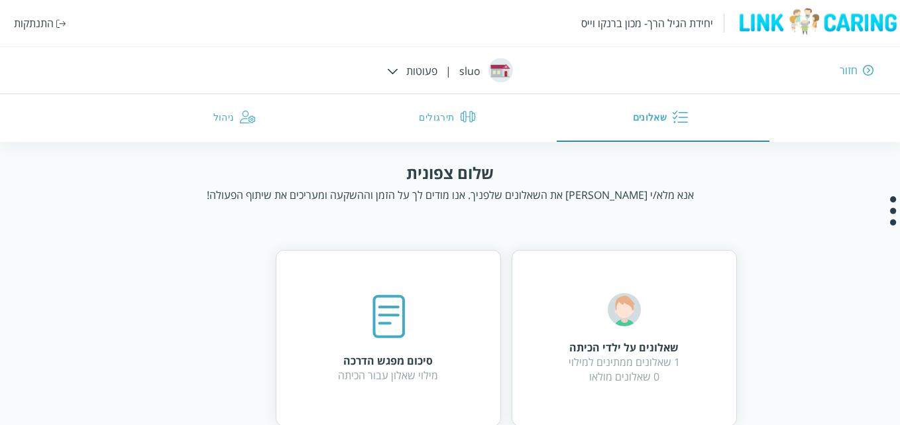
click at [531, 191] on div "אנא מלא/י [PERSON_NAME] את השאלונים שלפניך. אנו מודים לך על הזמן וההשקעה ומעריכ…" at bounding box center [450, 194] width 487 height 15
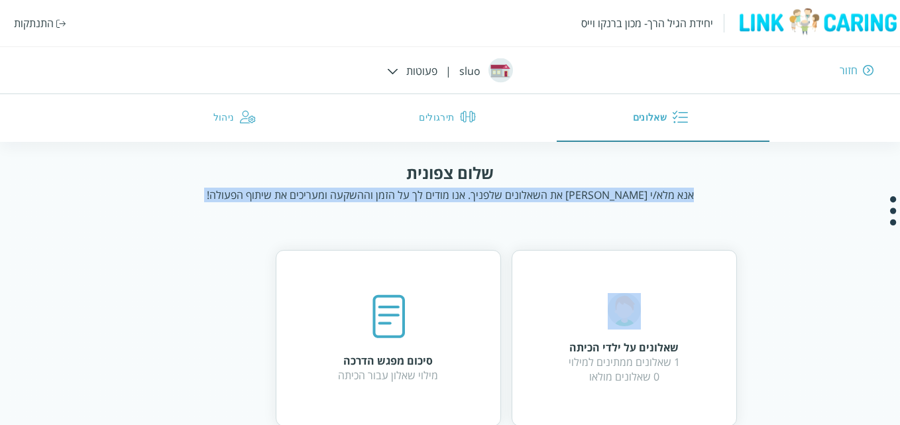
click at [531, 191] on div "אנא מלא/י [PERSON_NAME] את השאלונים שלפניך. אנו מודים לך על הזמן וההשקעה ומעריכ…" at bounding box center [450, 194] width 487 height 15
click at [508, 211] on div "שלום צפונית אנא מלא/י [PERSON_NAME] את השאלונים שלפניך. אנו מודים לך על הזמן וה…" at bounding box center [450, 387] width 764 height 451
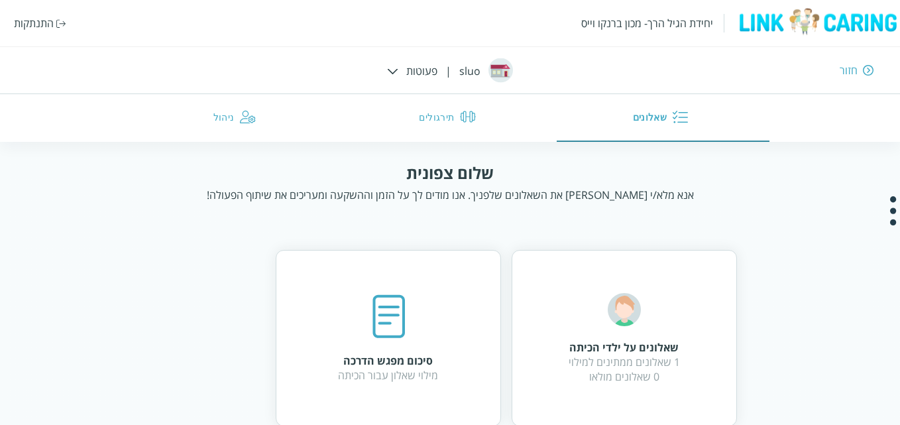
click at [528, 195] on div "אנא מלא/י [PERSON_NAME] את השאלונים שלפניך. אנו מודים לך על הזמן וההשקעה ומעריכ…" at bounding box center [450, 194] width 487 height 15
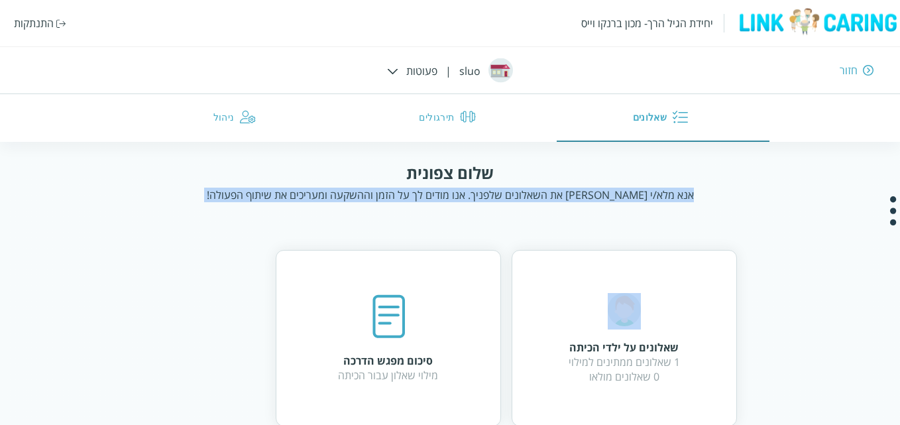
click at [528, 195] on div "אנא מלא/י [PERSON_NAME] את השאלונים שלפניך. אנו מודים לך על הזמן וההשקעה ומעריכ…" at bounding box center [450, 194] width 487 height 15
click at [462, 212] on div "שלום צפונית אנא מלא/י [PERSON_NAME] את השאלונים שלפניך. אנו מודים לך על הזמן וה…" at bounding box center [450, 387] width 764 height 451
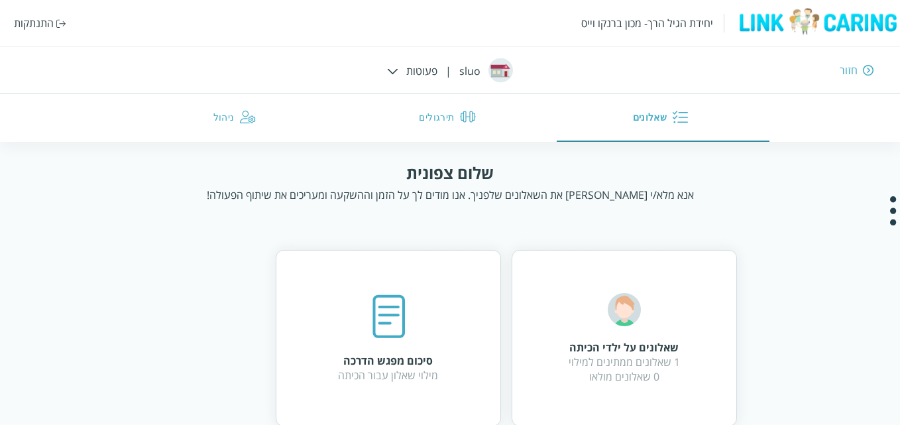
click at [483, 190] on div "אנא מלא/י [PERSON_NAME] את השאלונים שלפניך. אנו מודים לך על הזמן וההשקעה ומעריכ…" at bounding box center [450, 194] width 487 height 15
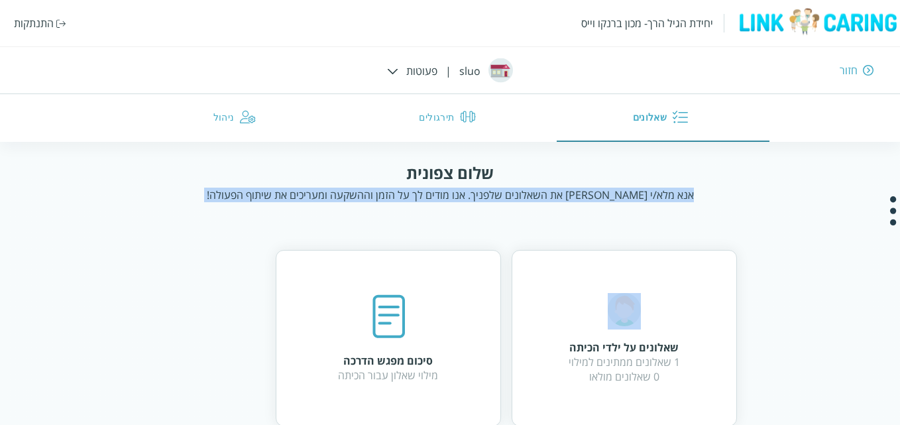
click at [483, 190] on div "אנא מלא/י [PERSON_NAME] את השאלונים שלפניך. אנו מודים לך על הזמן וההשקעה ומעריכ…" at bounding box center [450, 194] width 487 height 15
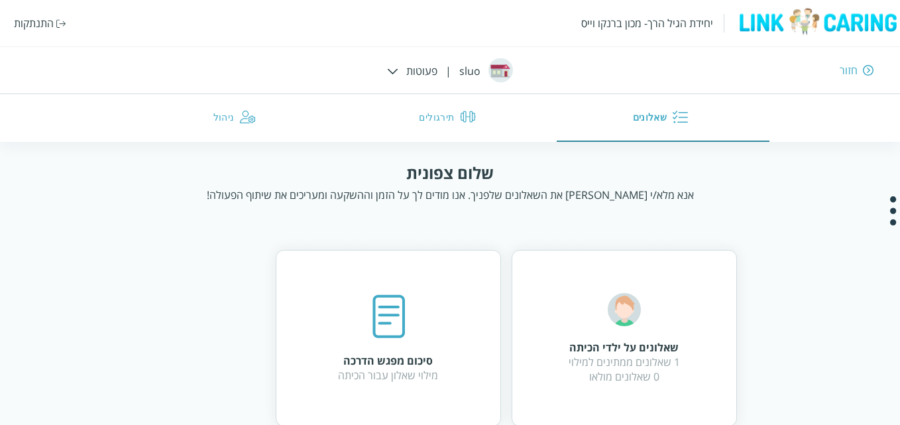
click at [428, 231] on div "שאלונים על ילדי הכיתה 1 שאלונים ממתינים למילוי 0 שאלונים מולאו סיכום מפגש הדרכה…" at bounding box center [450, 417] width 574 height 389
click at [423, 193] on div "אנא מלא/י [PERSON_NAME] את השאלונים שלפניך. אנו מודים לך על הזמן וההשקעה ומעריכ…" at bounding box center [450, 194] width 487 height 15
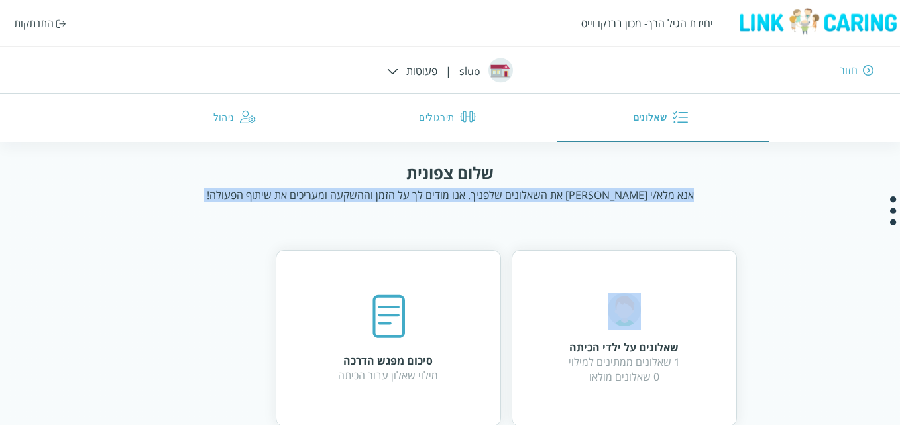
click at [423, 193] on div "אנא מלא/י [PERSON_NAME] את השאלונים שלפניך. אנו מודים לך על הזמן וההשקעה ומעריכ…" at bounding box center [450, 194] width 487 height 15
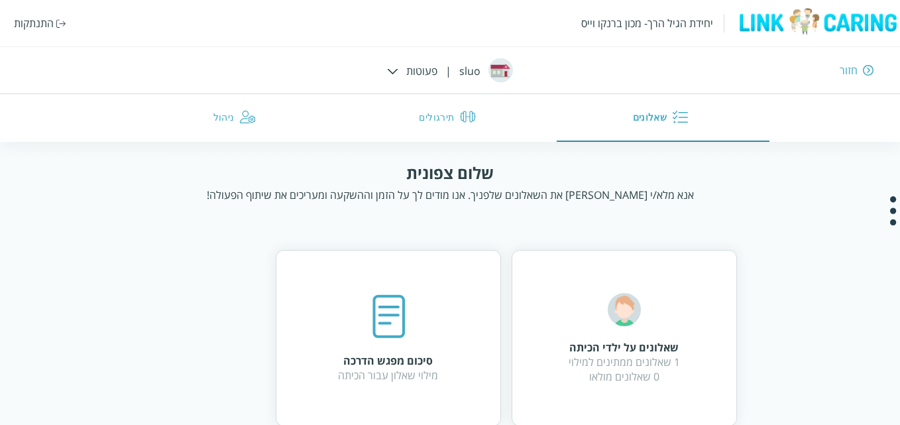
click at [405, 229] on div "שאלונים על ילדי הכיתה 1 שאלונים ממתינים למילוי 0 שאלונים מולאו סיכום מפגש הדרכה…" at bounding box center [450, 417] width 574 height 389
click at [452, 186] on div "שלום צפונית אנא מלא/י [PERSON_NAME] את השאלונים שלפניך. אנו מודים לך על הזמן וה…" at bounding box center [450, 182] width 688 height 40
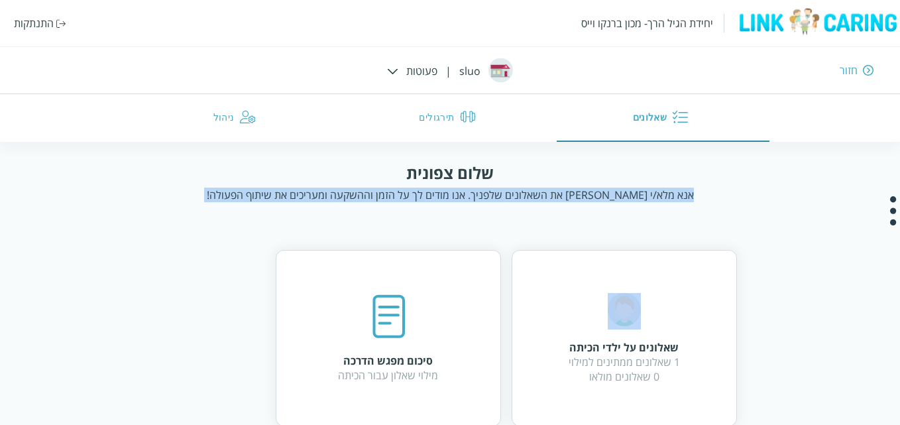
click at [452, 186] on div "שלום צפונית אנא מלא/י [PERSON_NAME] את השאלונים שלפניך. אנו מודים לך על הזמן וה…" at bounding box center [450, 182] width 688 height 40
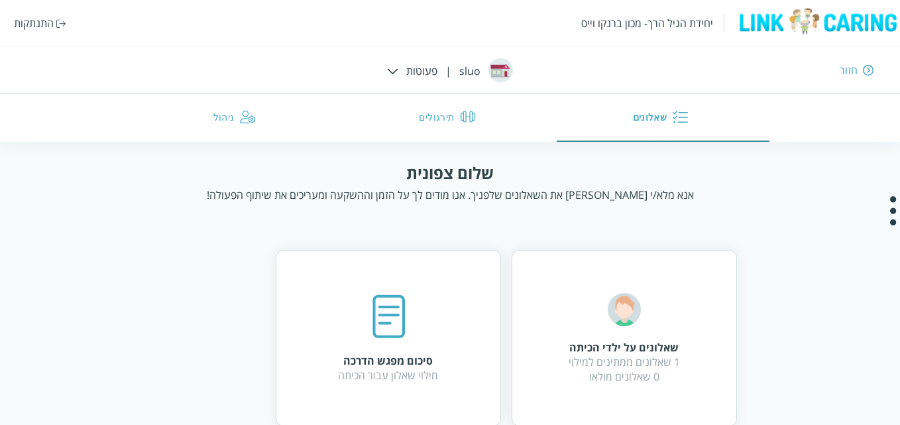
click at [456, 221] on div "שלום צפונית אנא מלא/י [PERSON_NAME] את השאלונים שלפניך. אנו מודים לך על הזמן וה…" at bounding box center [450, 387] width 764 height 451
click at [531, 188] on div "אנא מלא/י [PERSON_NAME] את השאלונים שלפניך. אנו מודים לך על הזמן וההשקעה ומעריכ…" at bounding box center [450, 194] width 487 height 15
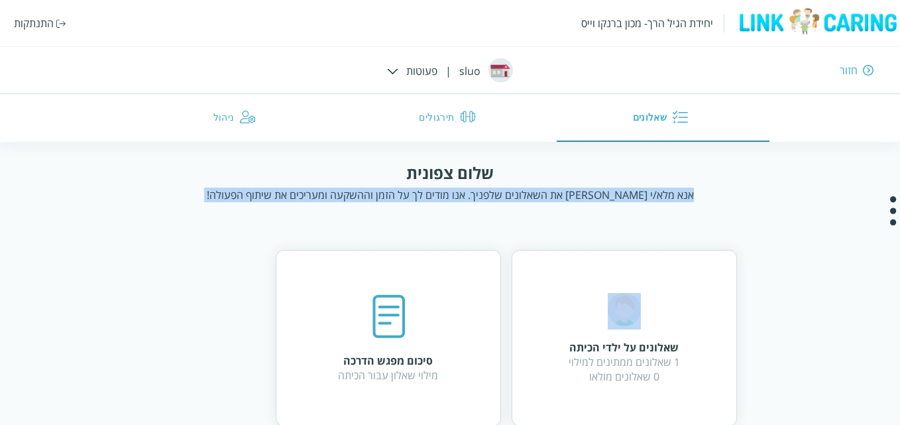
click at [531, 188] on div "אנא מלא/י [PERSON_NAME] את השאלונים שלפניך. אנו מודים לך על הזמן וההשקעה ומעריכ…" at bounding box center [450, 194] width 487 height 15
click at [531, 219] on div "שלום צפונית אנא מלא/י [PERSON_NAME] את השאלונים שלפניך. אנו מודים לך על הזמן וה…" at bounding box center [450, 387] width 764 height 451
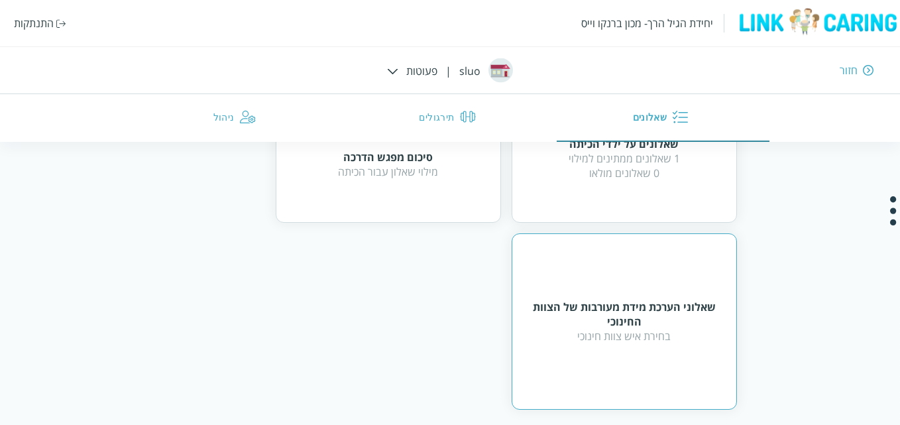
scroll to position [215, 0]
